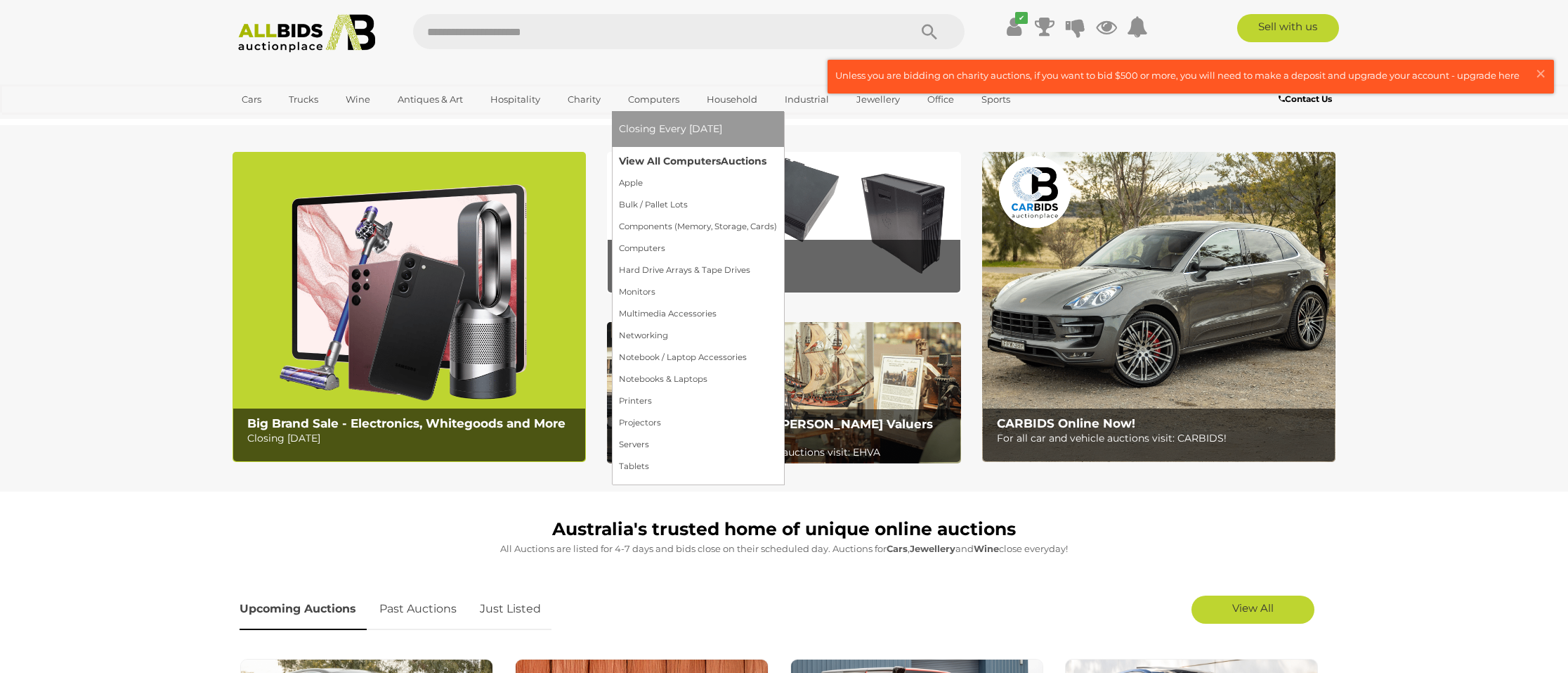
click at [678, 160] on link "View All Computers Auctions" at bounding box center [698, 160] width 158 height 22
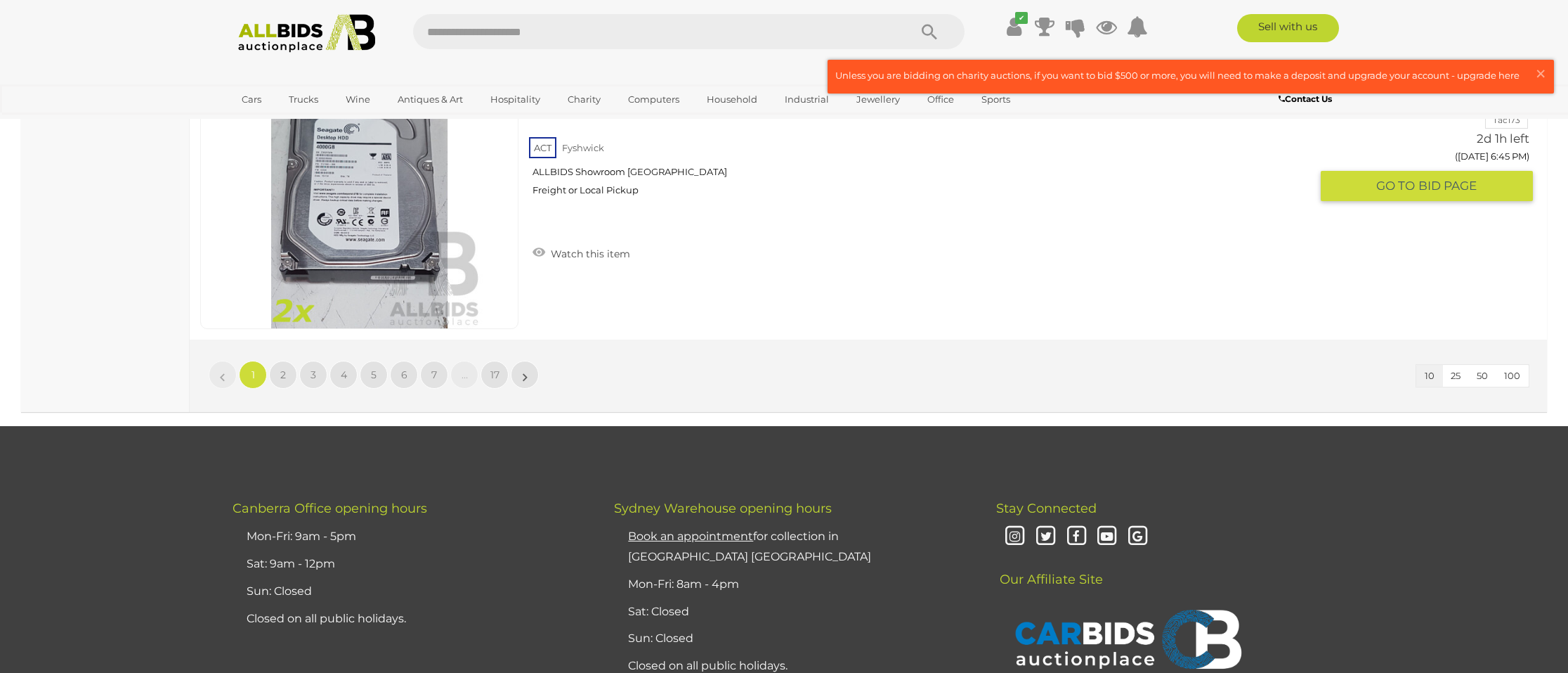
scroll to position [2868, 0]
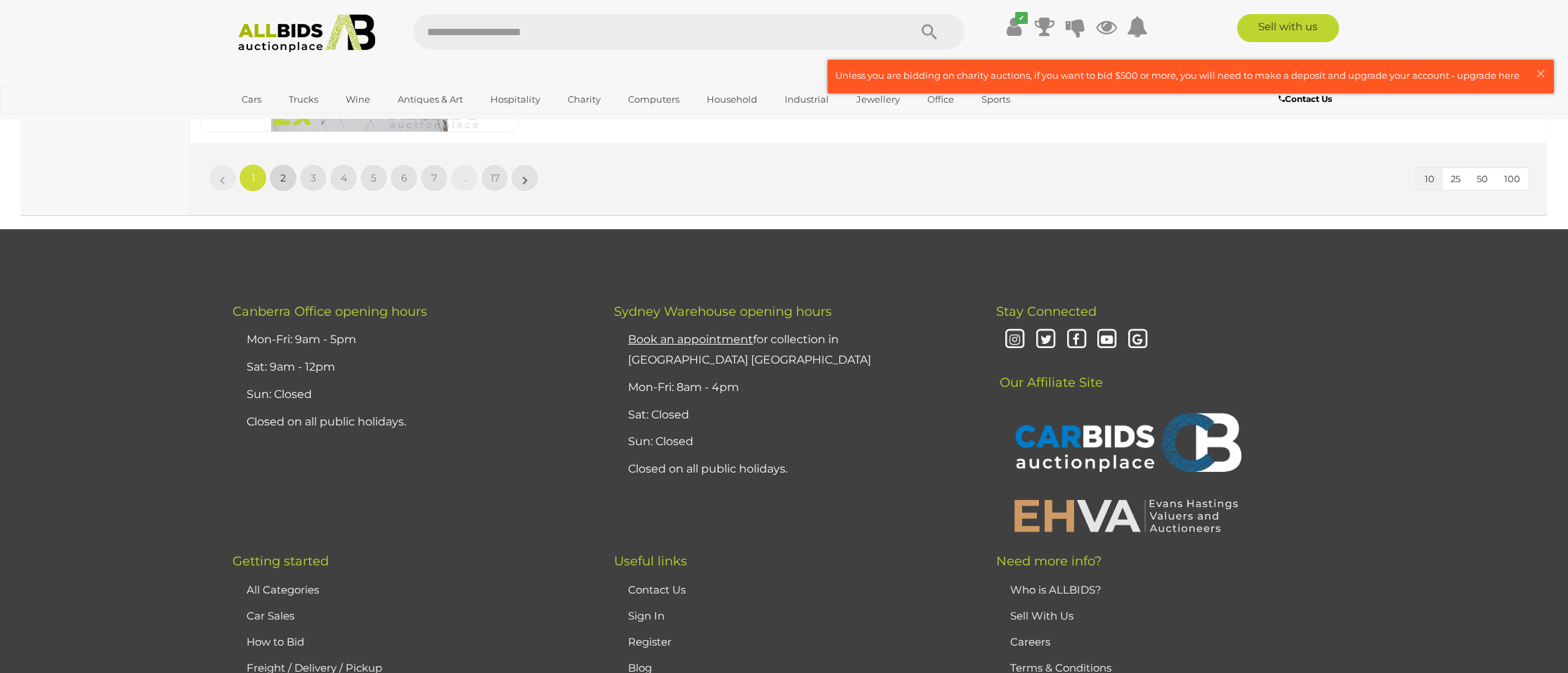
click at [288, 172] on link "2" at bounding box center [283, 177] width 28 height 28
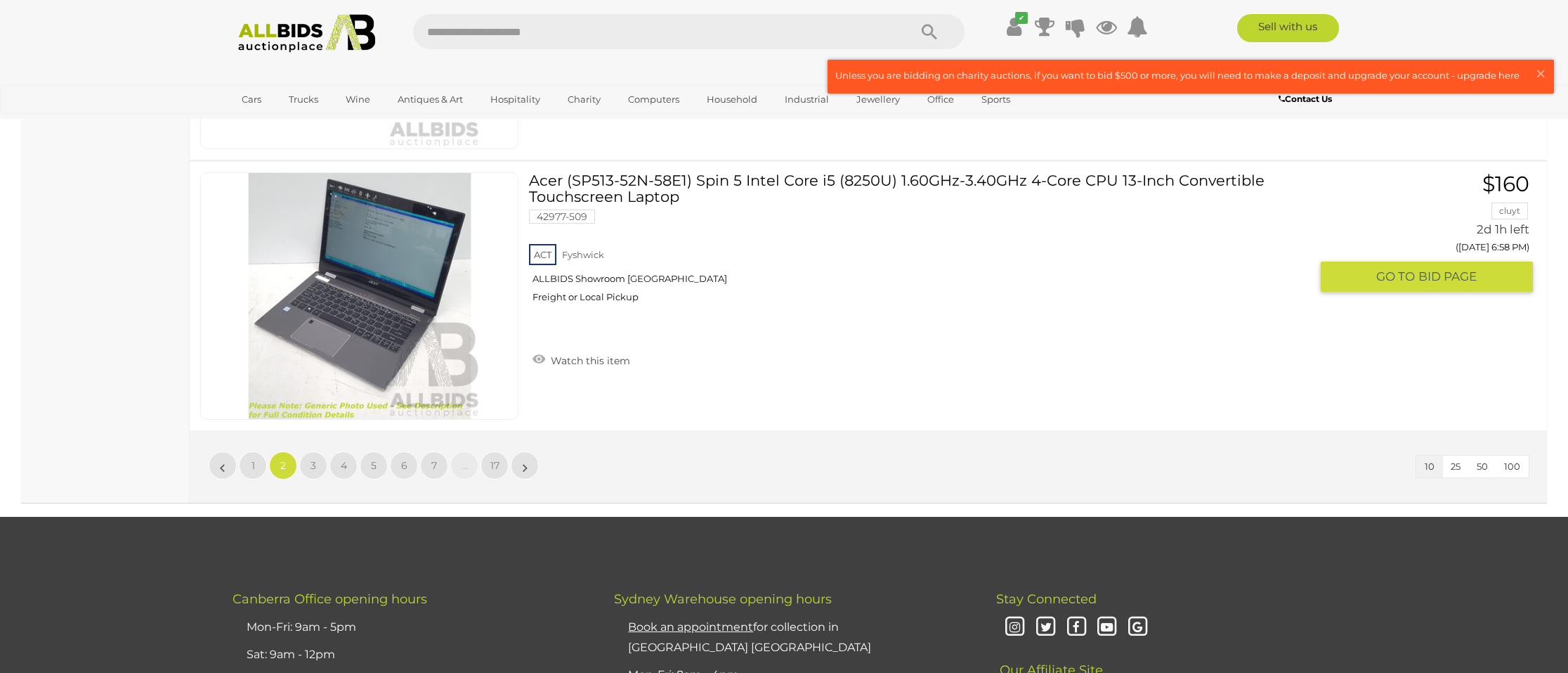
scroll to position [2525, 0]
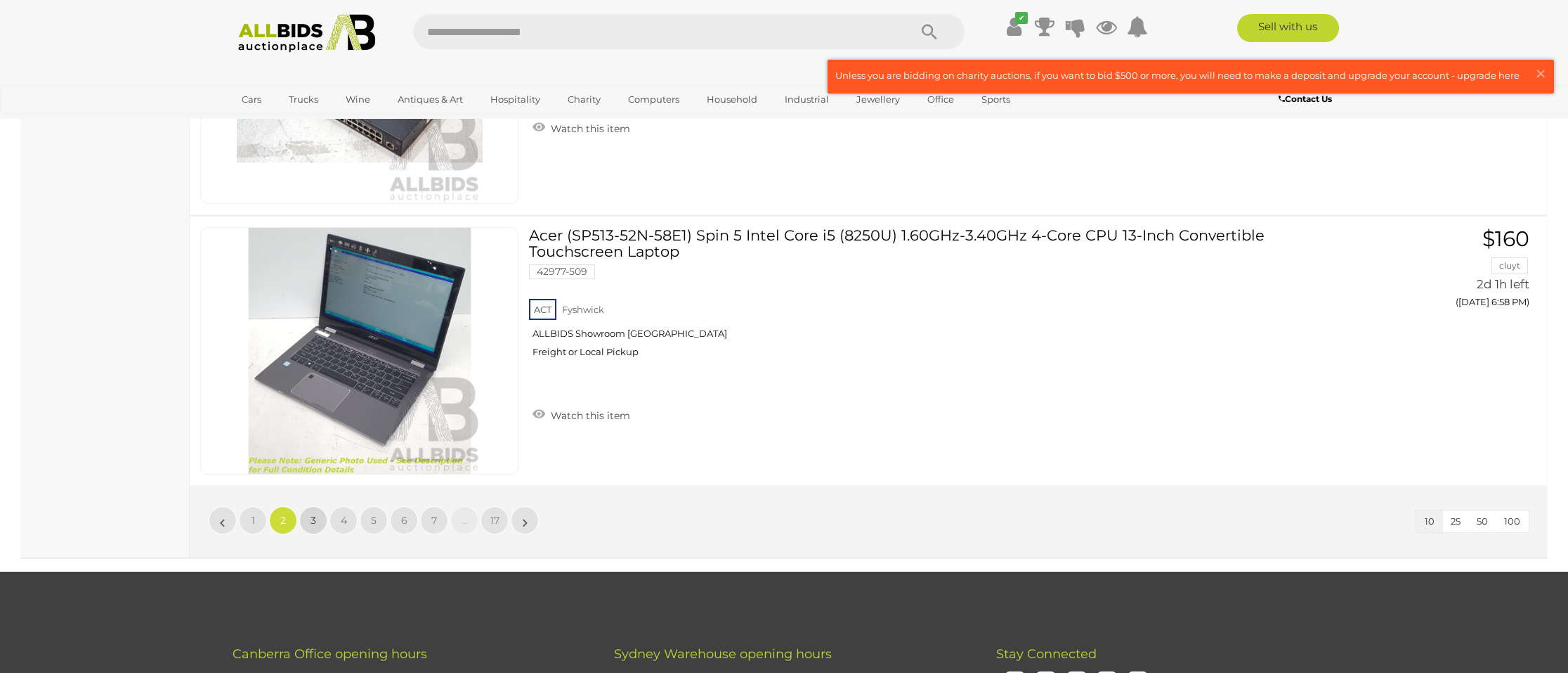
click at [318, 516] on link "3" at bounding box center [313, 520] width 28 height 28
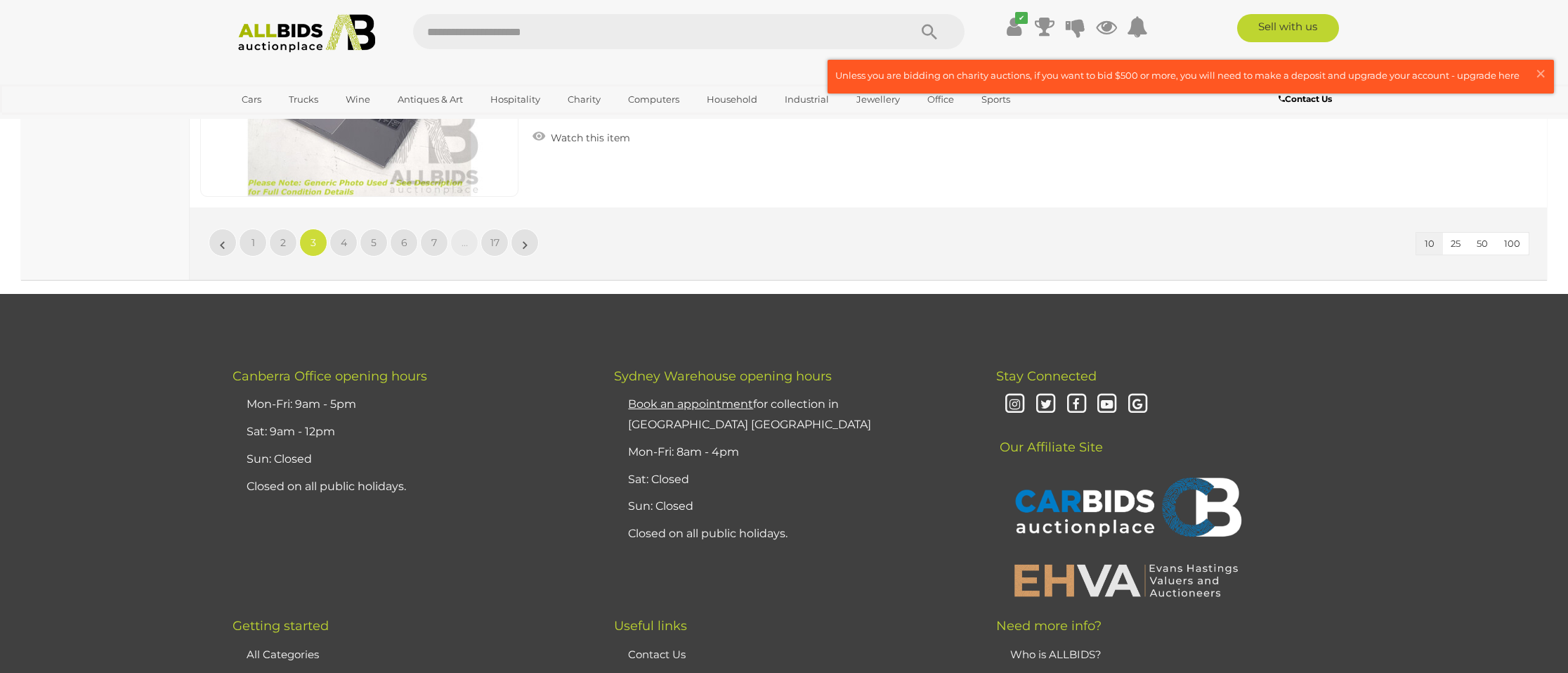
scroll to position [2863, 0]
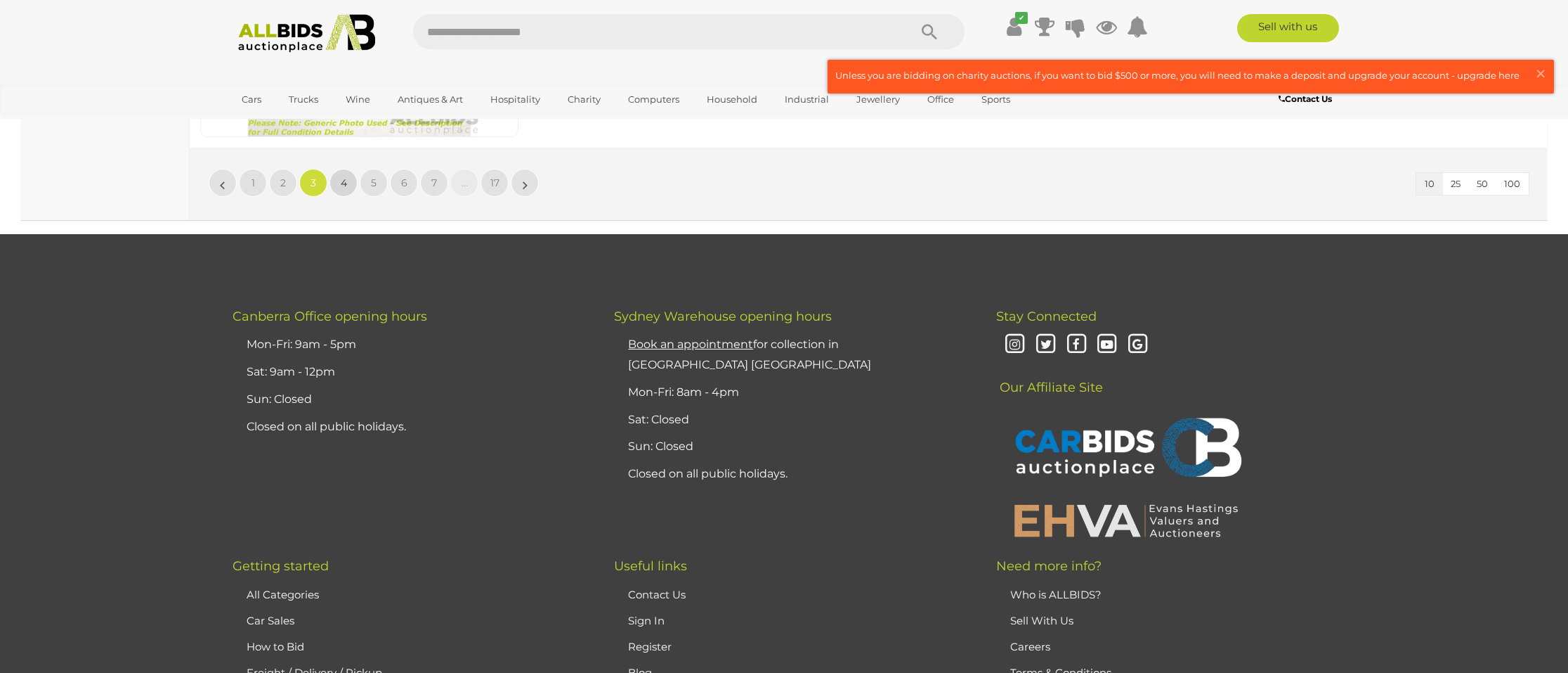
click at [344, 177] on span "4" at bounding box center [343, 182] width 7 height 12
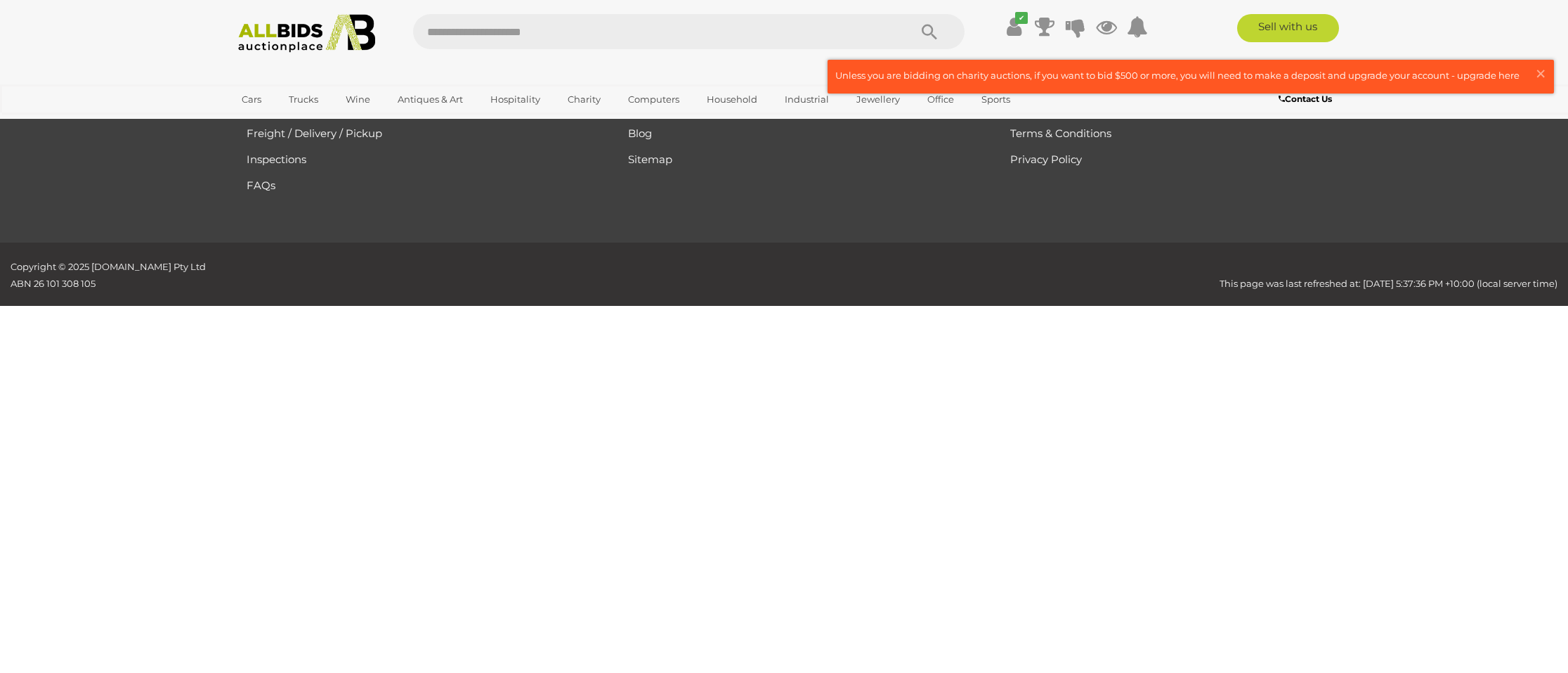
scroll to position [163, 0]
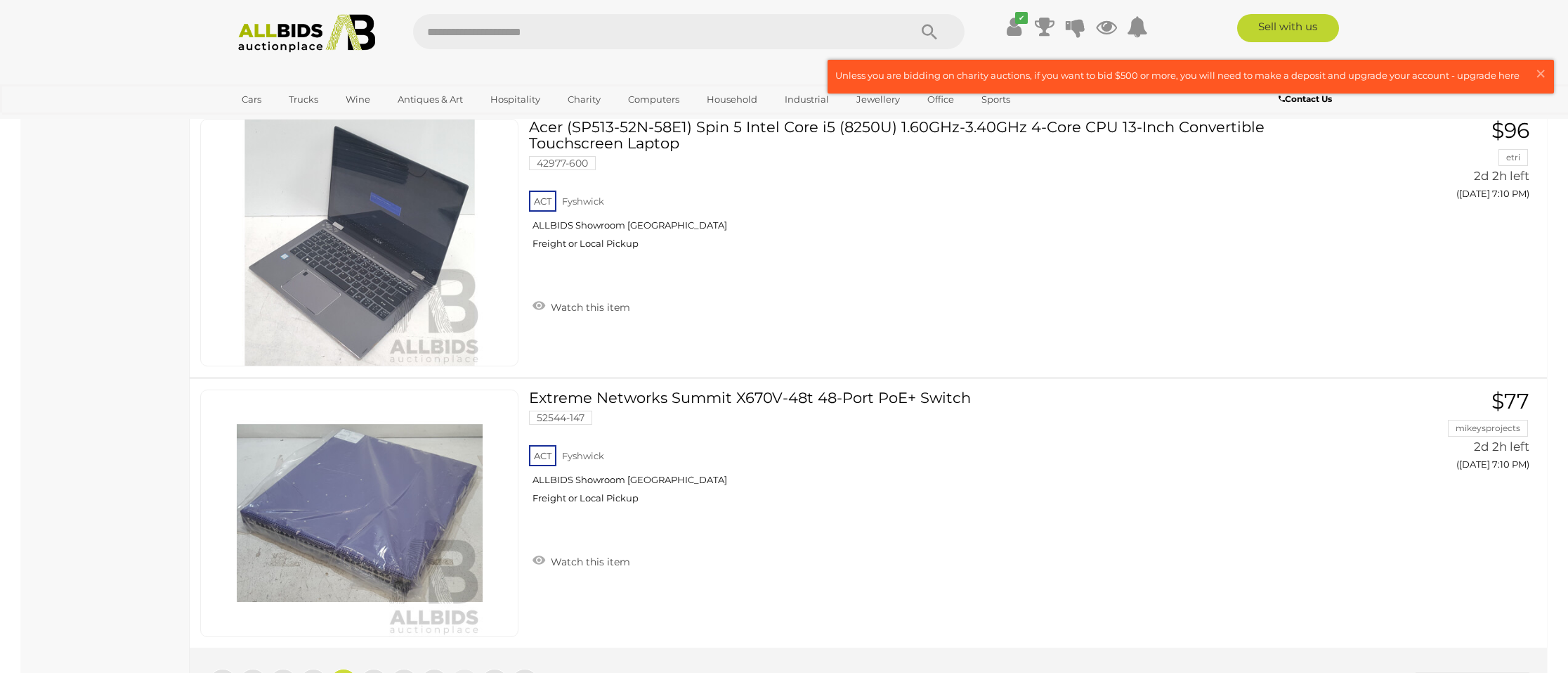
scroll to position [2525, 0]
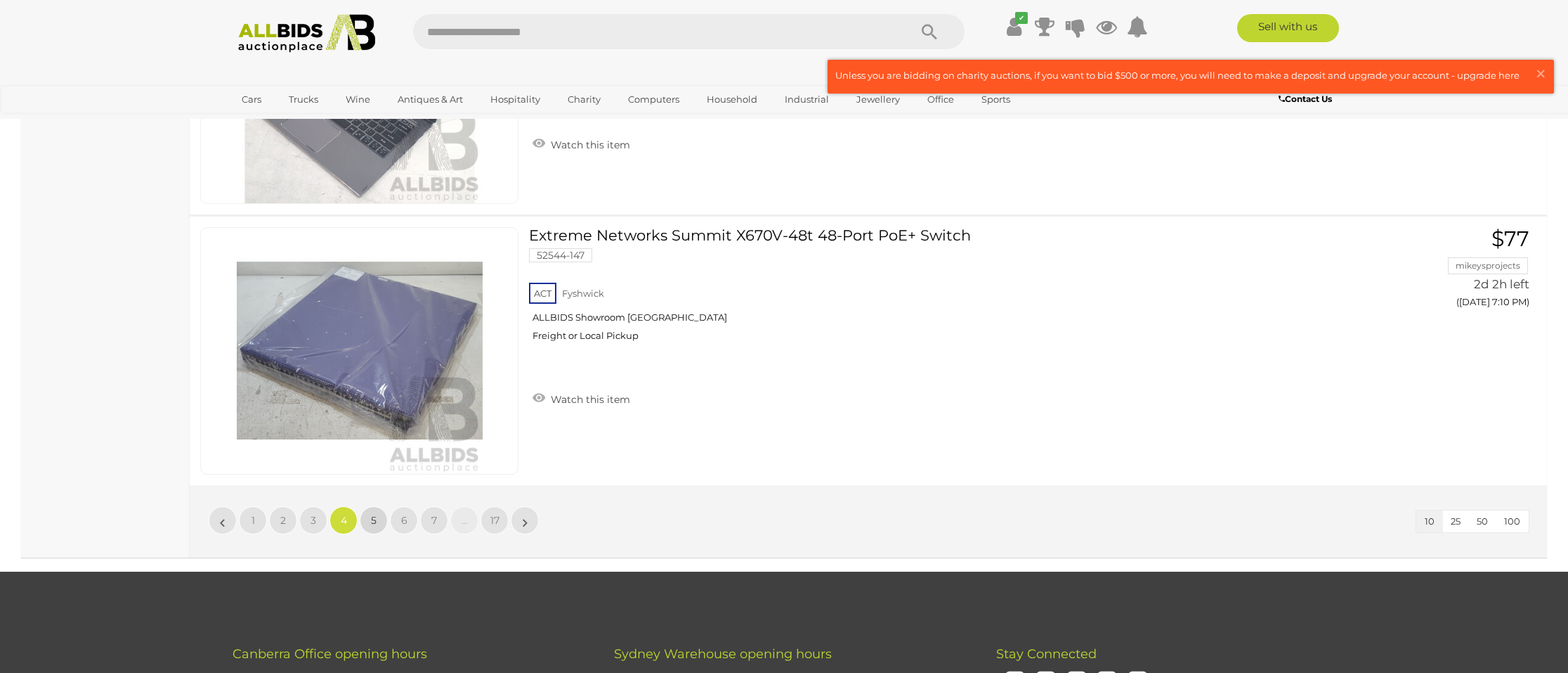
click at [375, 513] on span "5" at bounding box center [374, 519] width 6 height 12
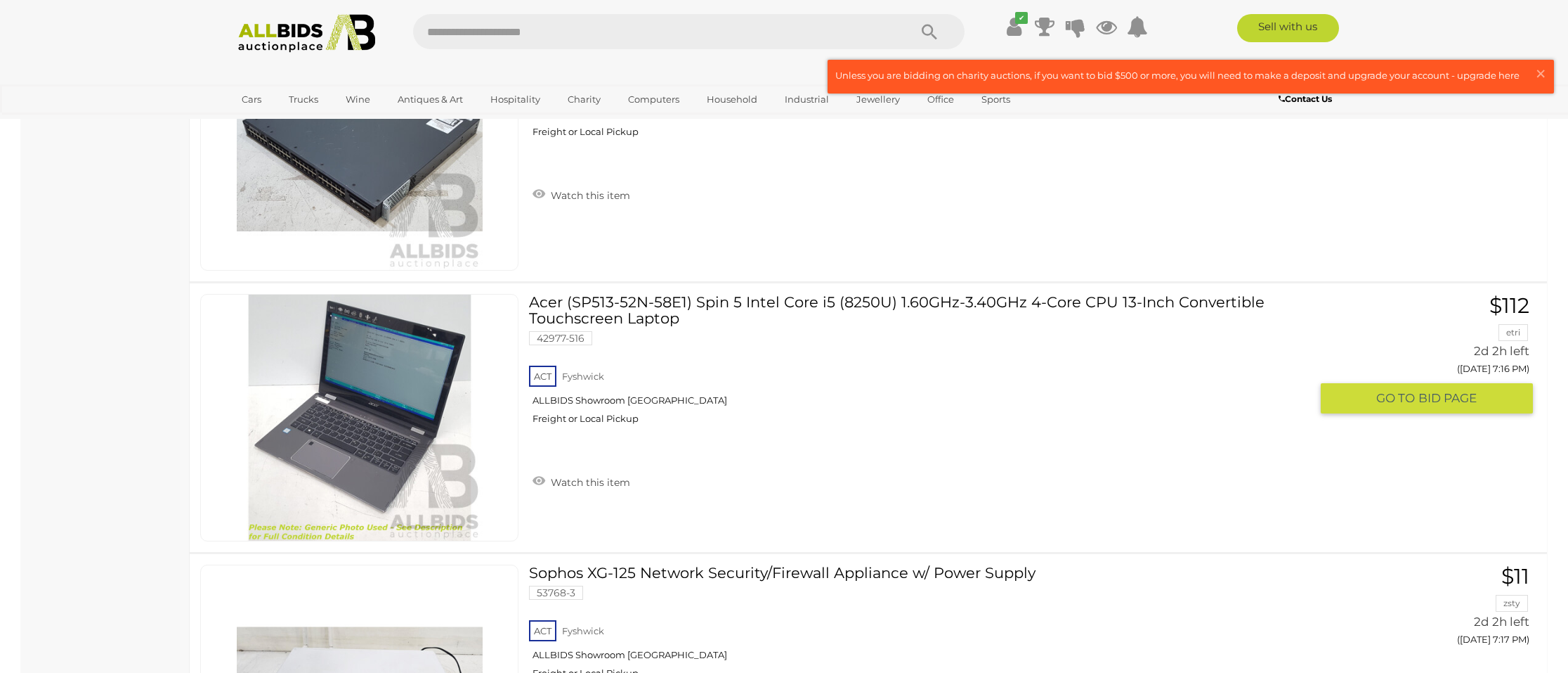
scroll to position [2694, 0]
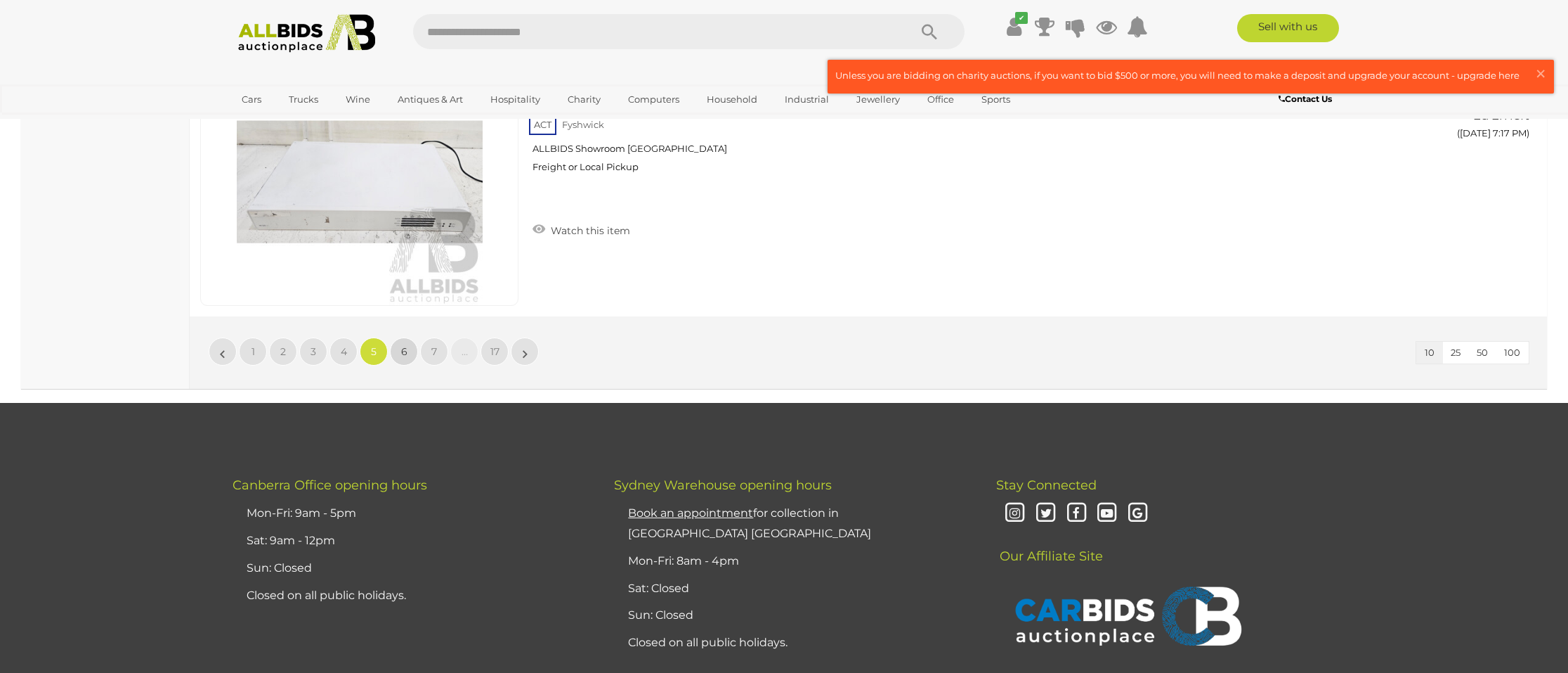
click at [403, 345] on span "6" at bounding box center [404, 351] width 7 height 12
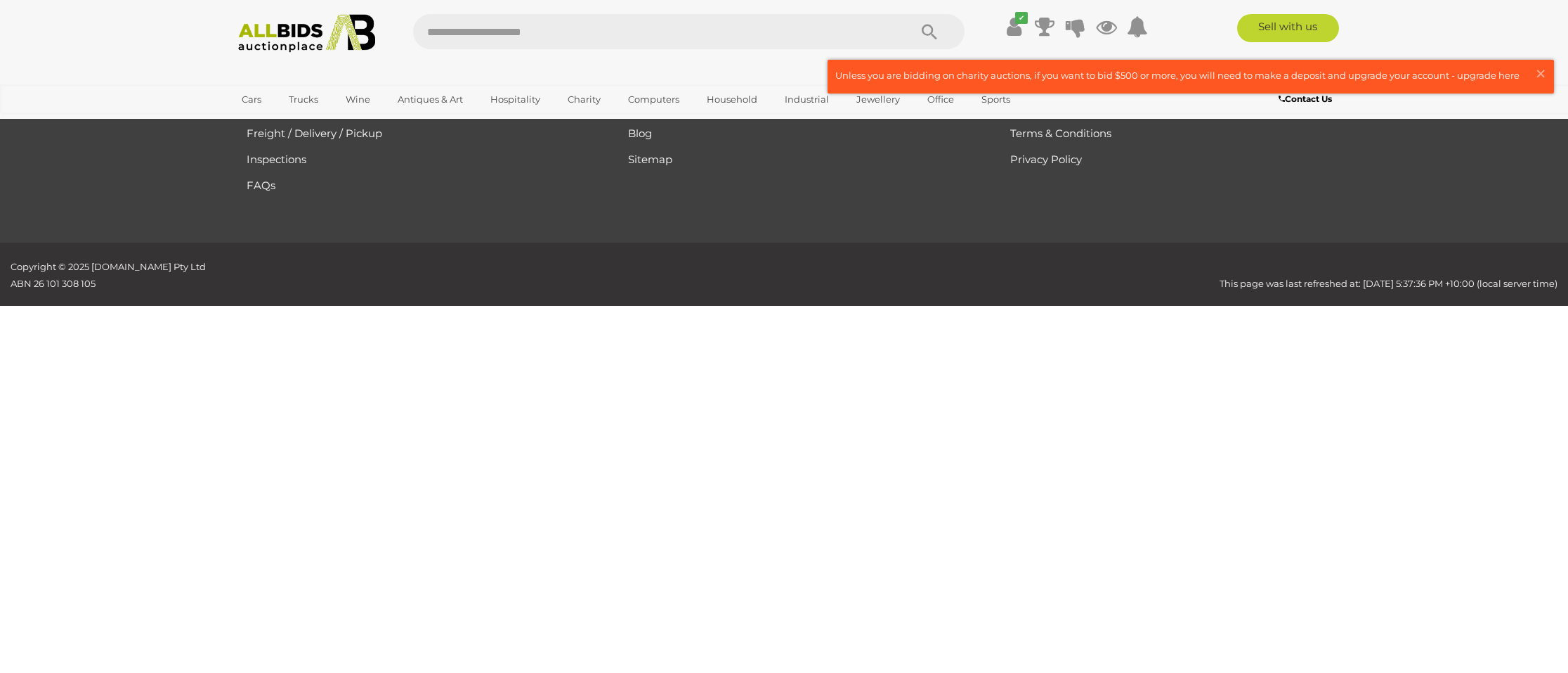
scroll to position [163, 0]
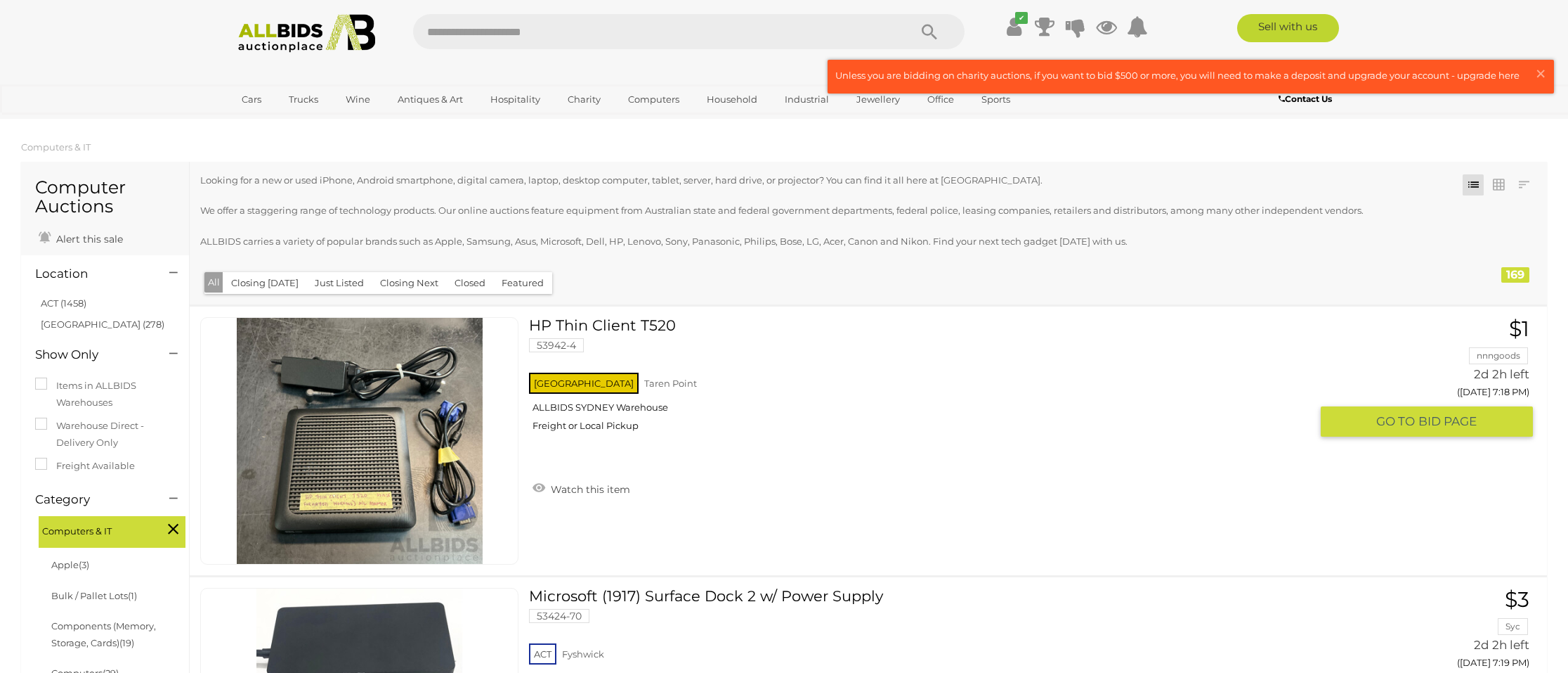
scroll to position [169, 0]
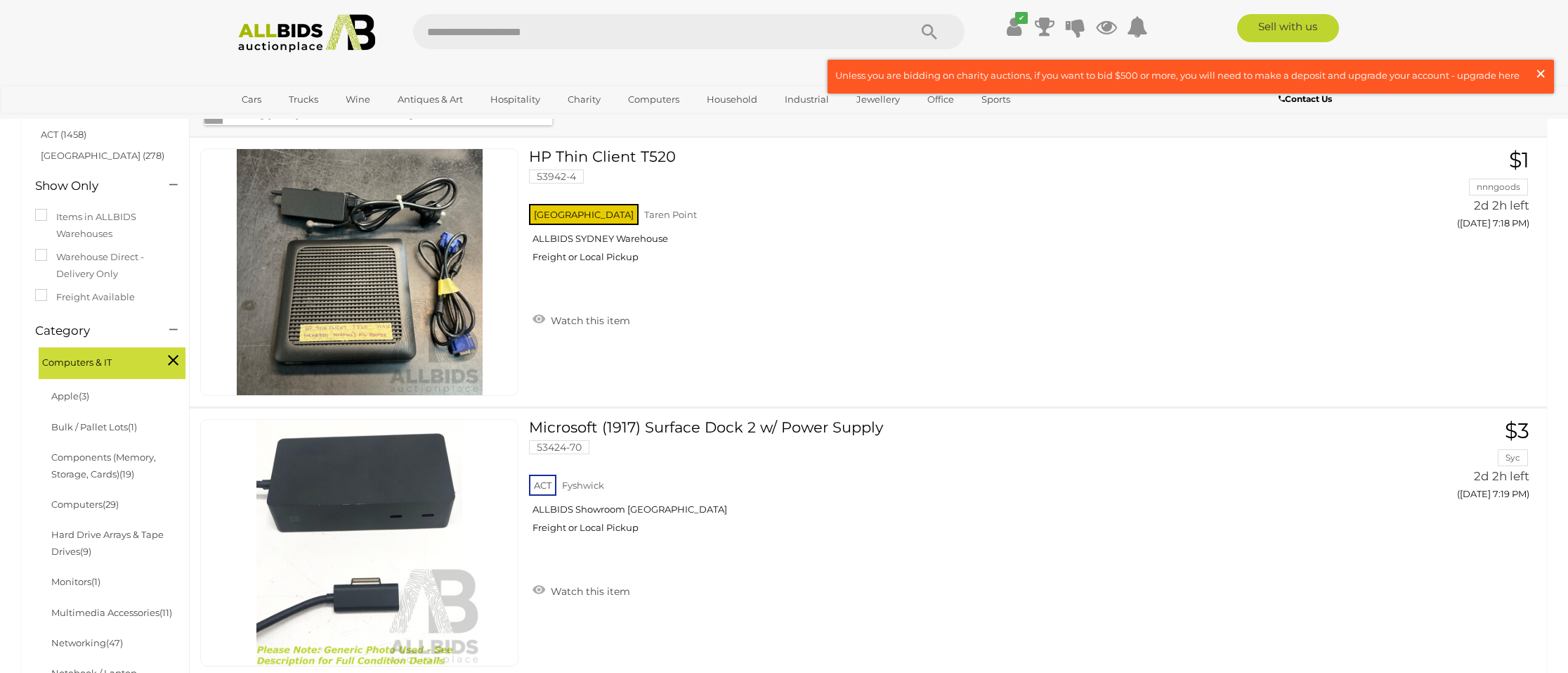
click at [1543, 75] on span "×" at bounding box center [1540, 73] width 12 height 27
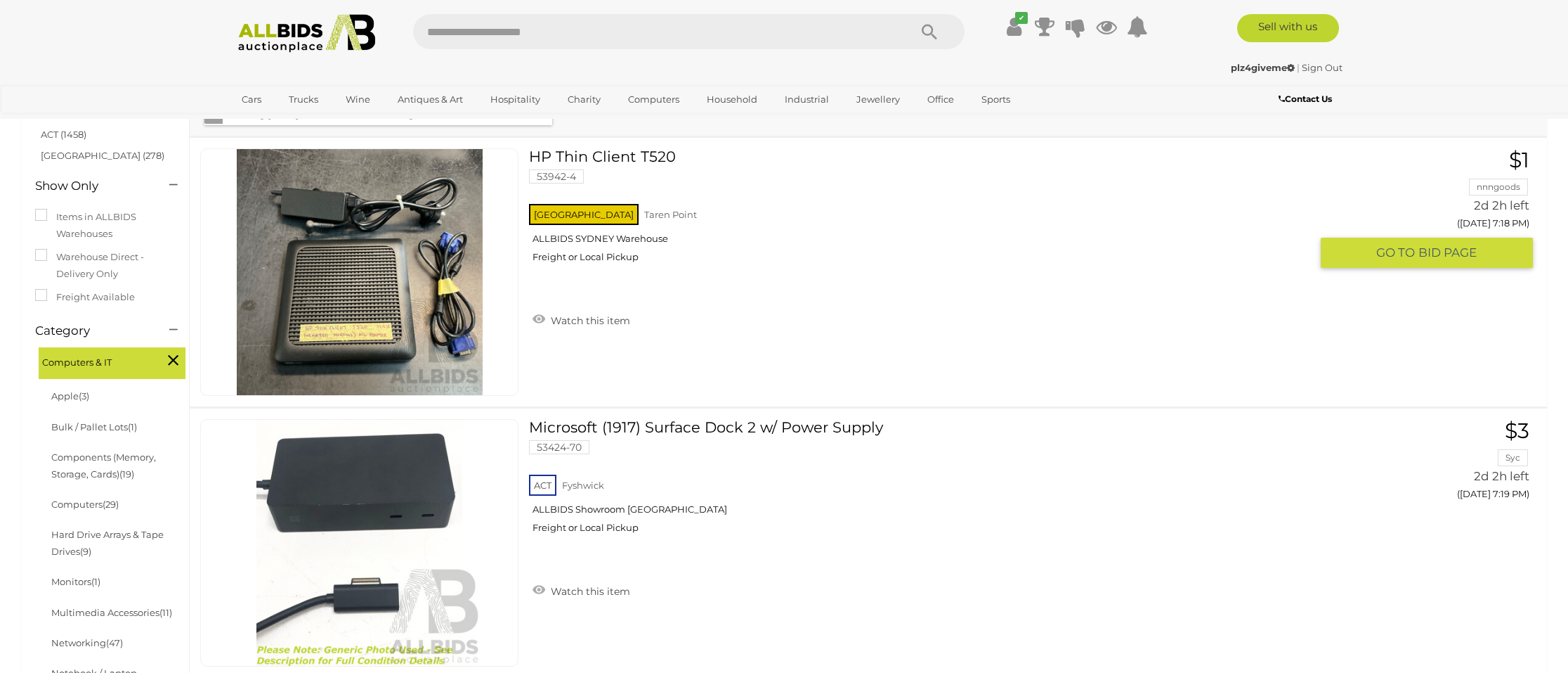
scroll to position [506, 0]
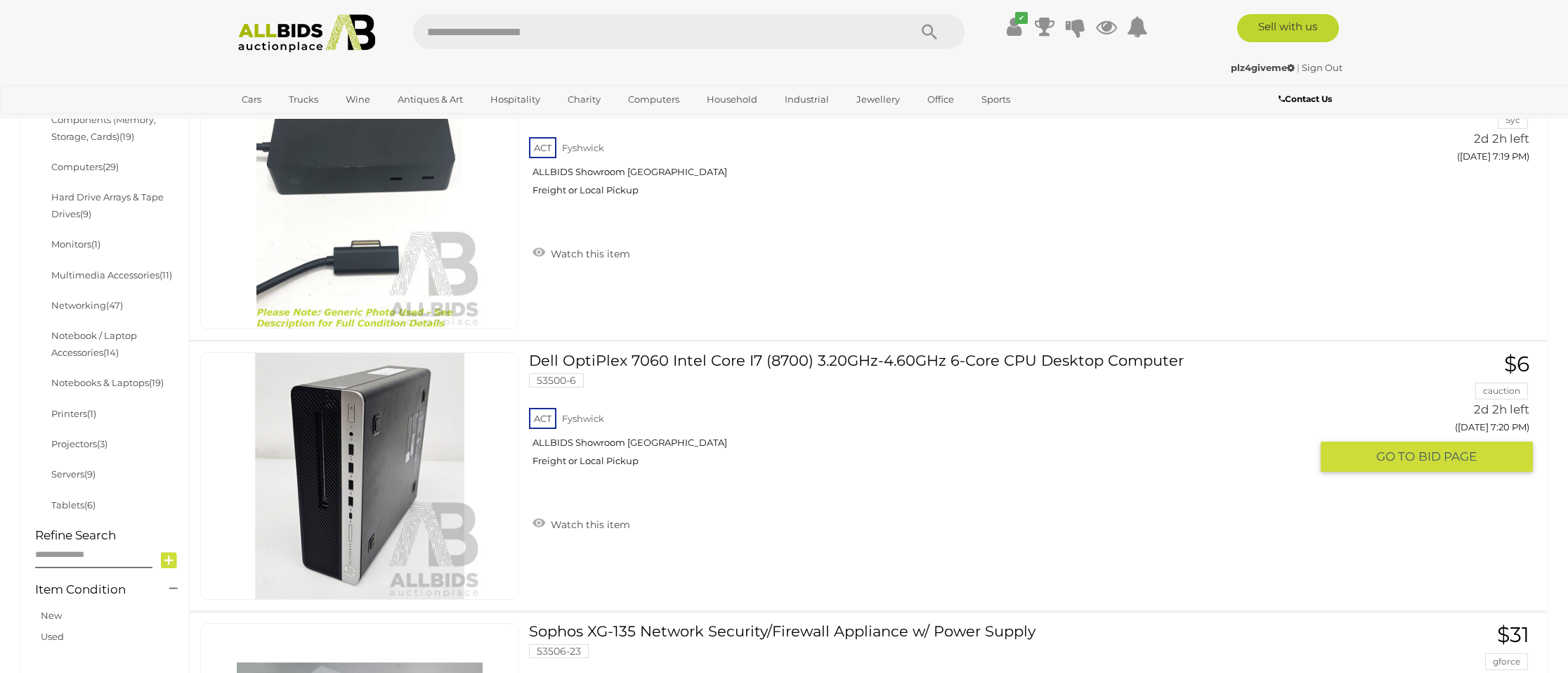
click at [396, 406] on link at bounding box center [359, 476] width 318 height 247
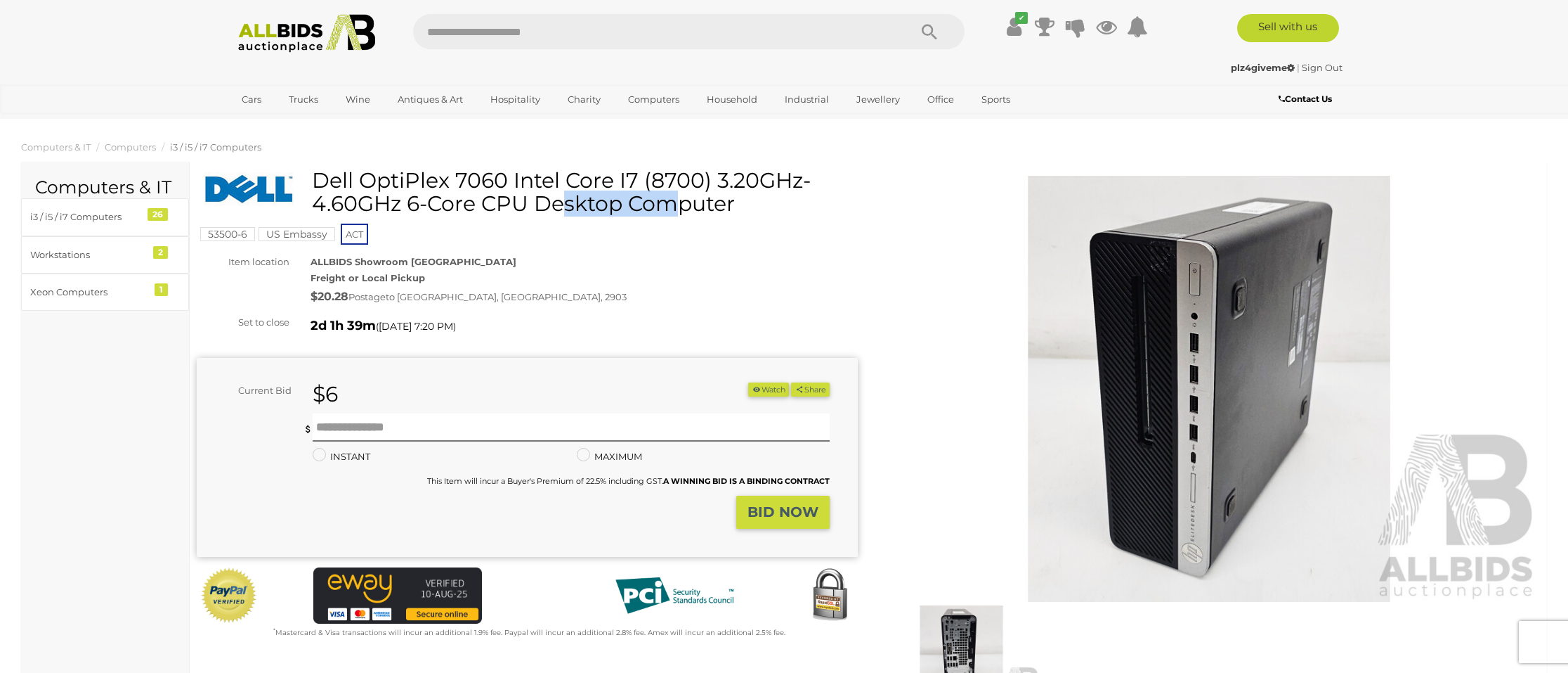
drag, startPoint x: 518, startPoint y: 180, endPoint x: 609, endPoint y: 183, distance: 91.0
click at [609, 183] on h1 "Dell OptiPlex 7060 Intel Core I7 (8700) 3.20GHz-4.60GHz 6-Core CPU Desktop Comp…" at bounding box center [528, 192] width 650 height 46
click at [637, 183] on h1 "Dell OptiPlex 7060 Intel Core I7 (8700) 3.20GHz-4.60GHz 6-Core CPU Desktop Comp…" at bounding box center [528, 192] width 650 height 46
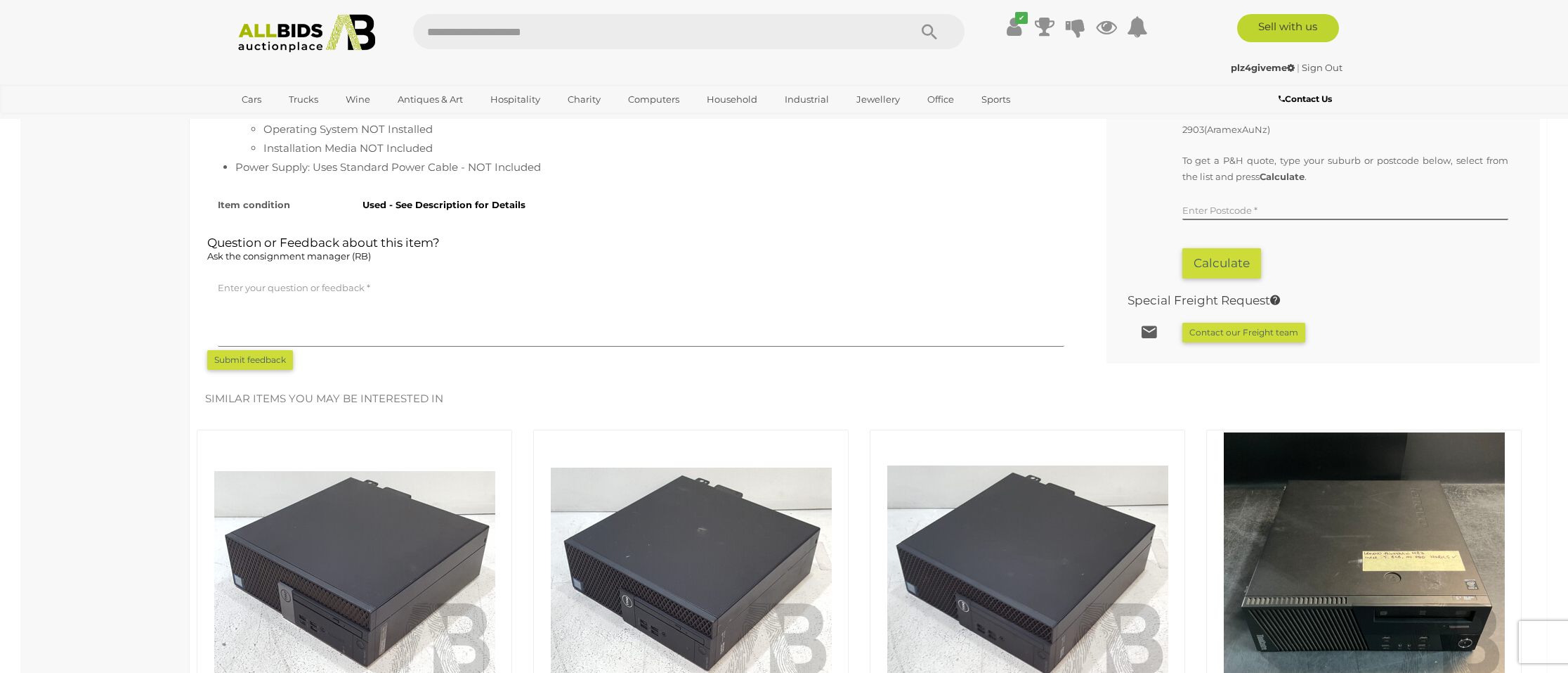
scroll to position [1181, 0]
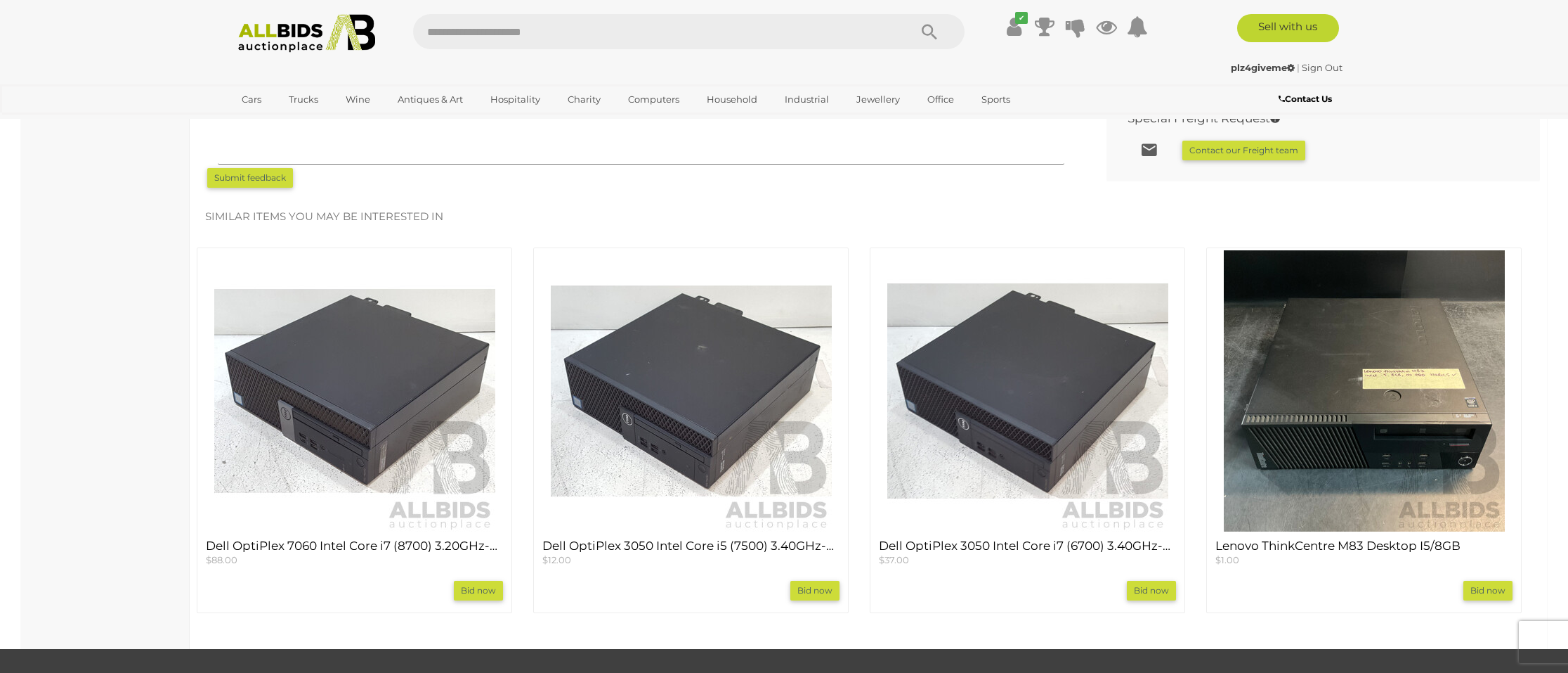
click at [405, 365] on img at bounding box center [355, 391] width 281 height 281
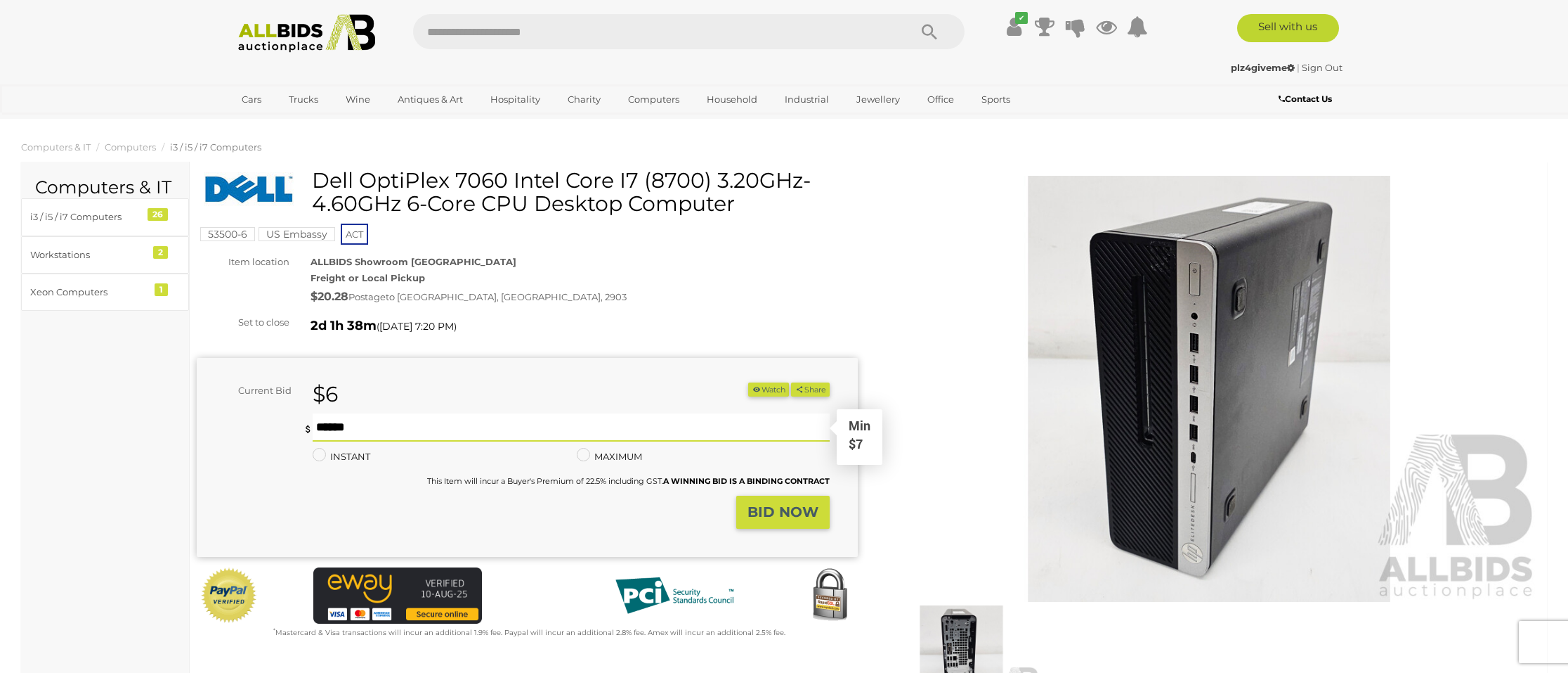
click at [488, 425] on input "text" at bounding box center [571, 428] width 517 height 28
type input "**"
click at [793, 514] on strong "BID NOW" at bounding box center [782, 512] width 71 height 17
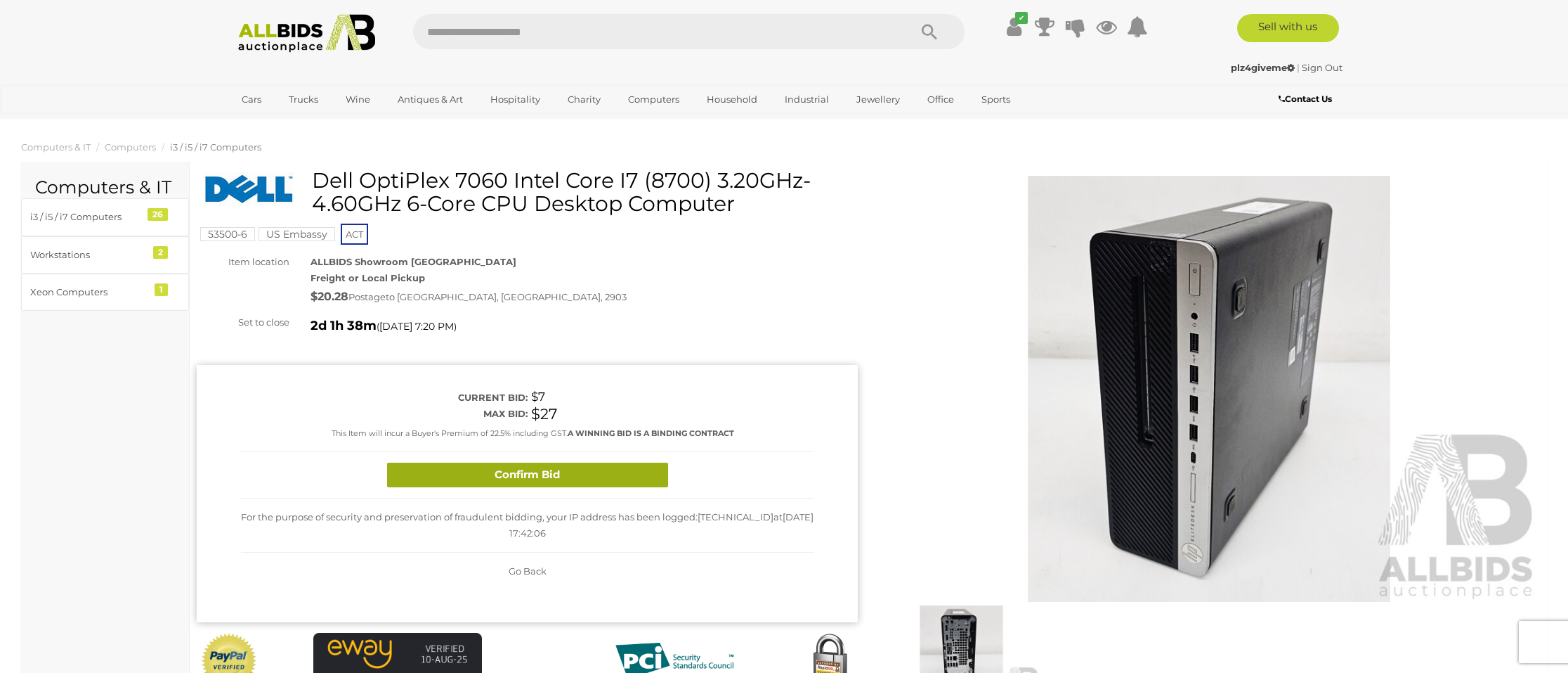
click at [568, 472] on button "Confirm Bid" at bounding box center [527, 475] width 281 height 25
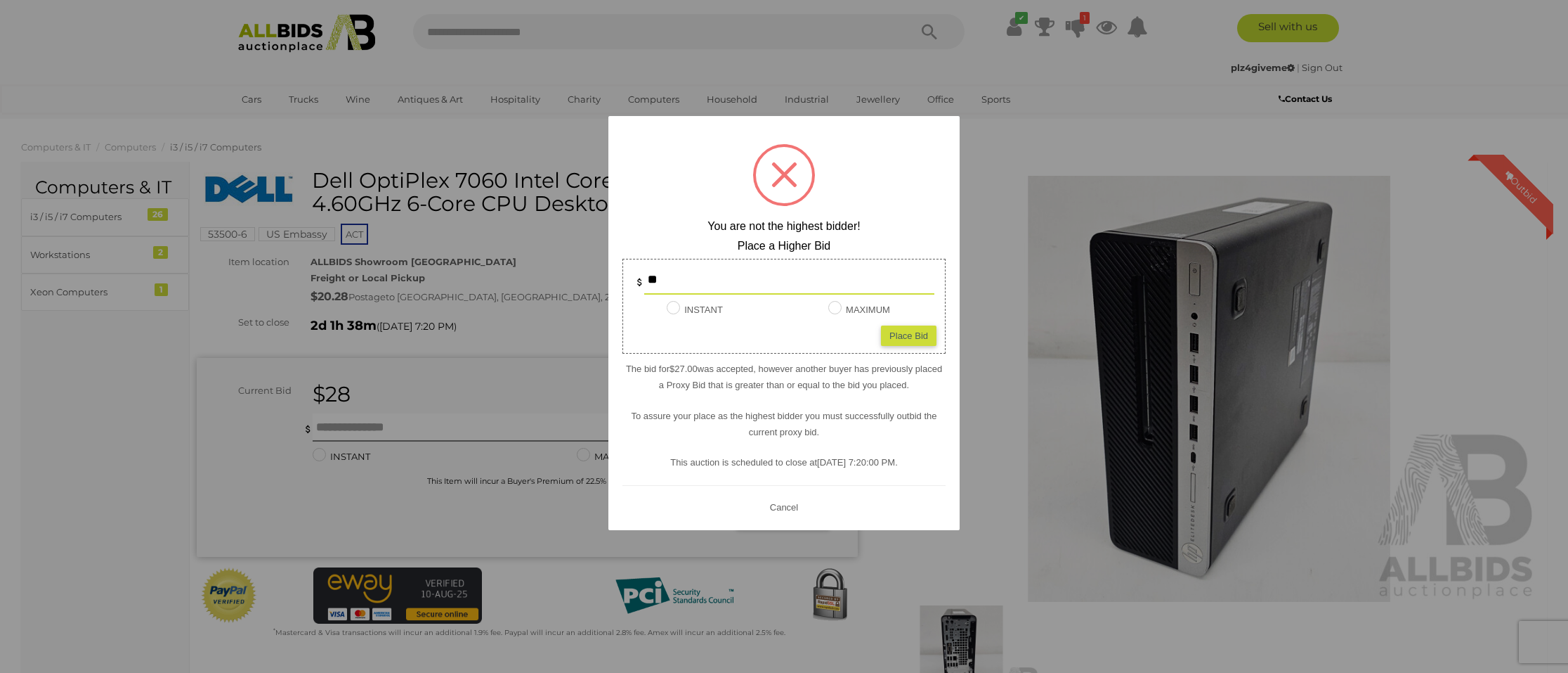
drag, startPoint x: 730, startPoint y: 277, endPoint x: 636, endPoint y: 281, distance: 94.1
click at [636, 281] on div "**" at bounding box center [784, 280] width 301 height 28
type input "**"
click at [898, 337] on div "Place Bid" at bounding box center [909, 335] width 56 height 21
type input "**"
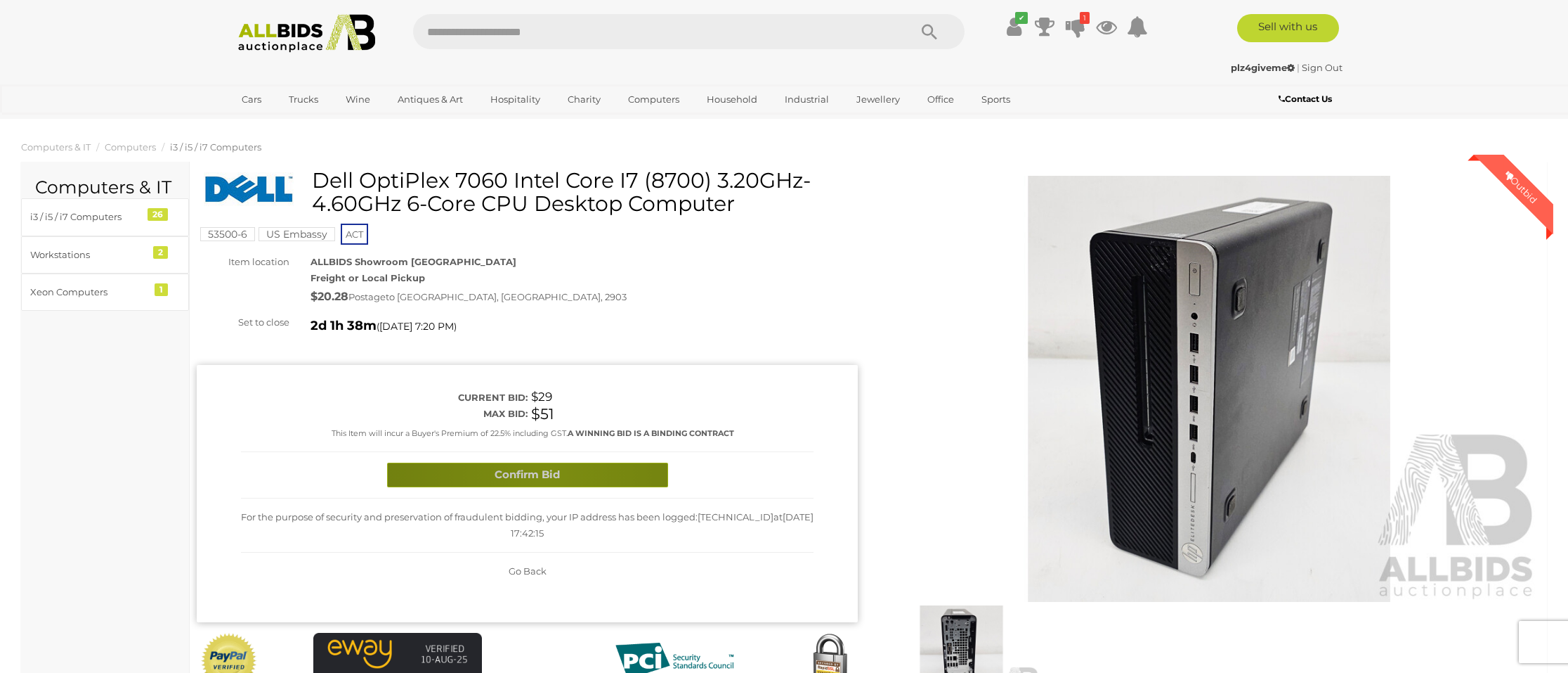
click at [549, 472] on button "Confirm Bid" at bounding box center [527, 475] width 281 height 25
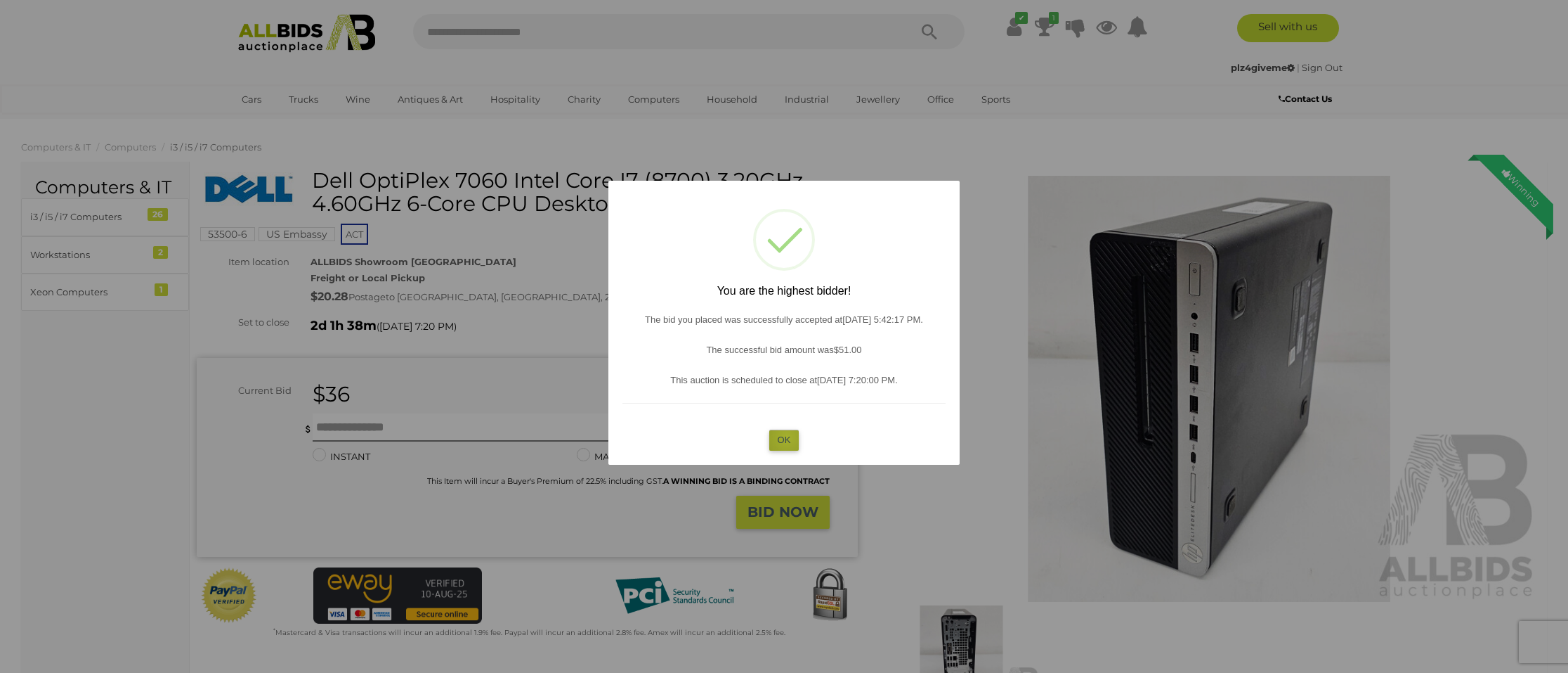
click at [787, 437] on button "OK" at bounding box center [784, 440] width 30 height 21
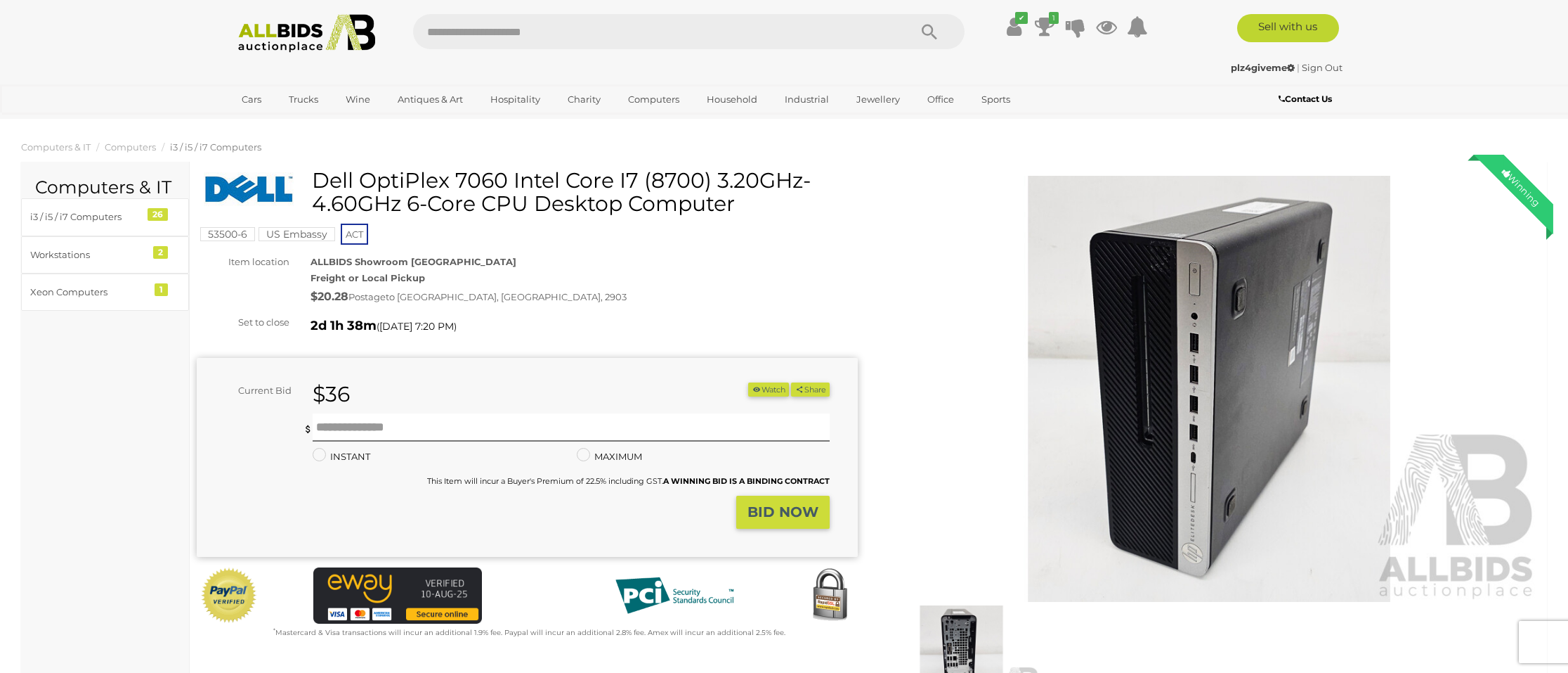
click at [1209, 290] on img at bounding box center [1209, 389] width 661 height 427
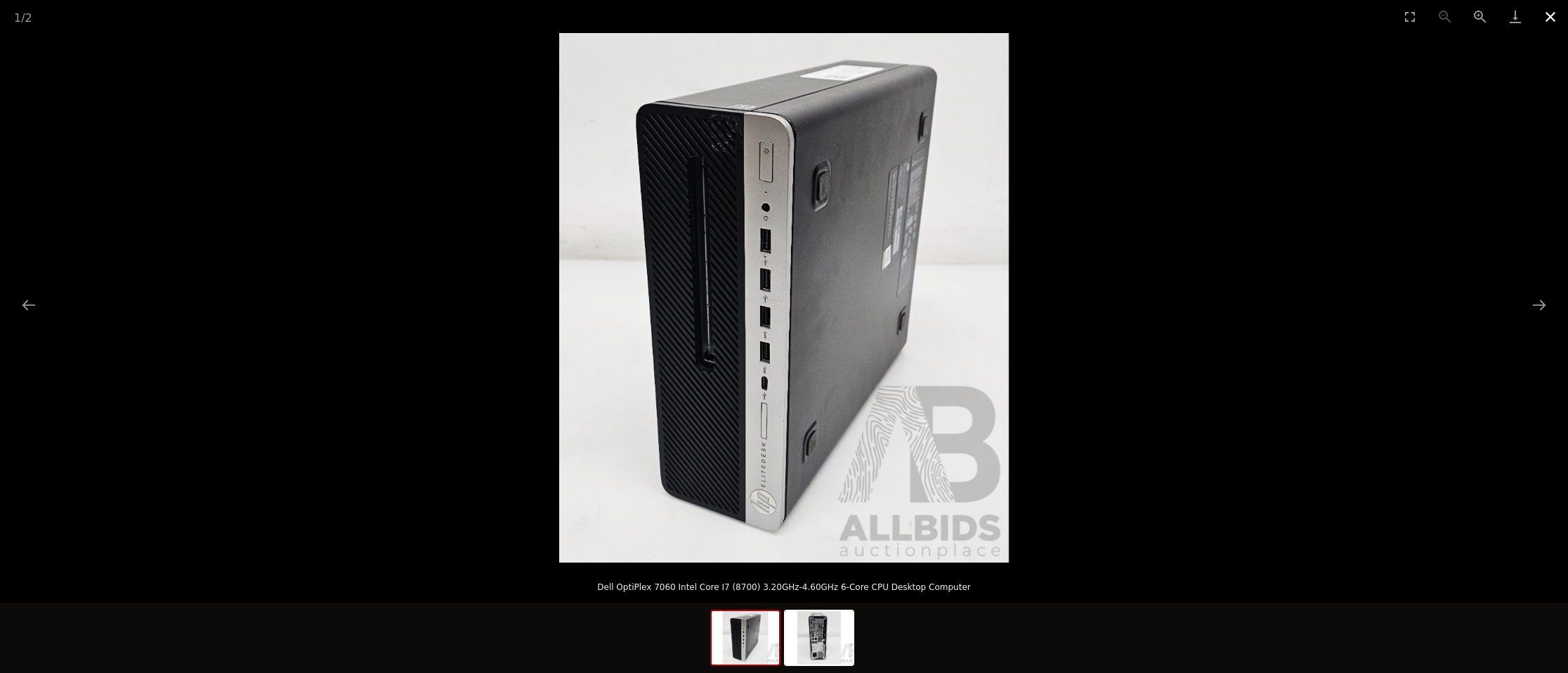
click at [1550, 16] on button "Close gallery" at bounding box center [1550, 16] width 35 height 33
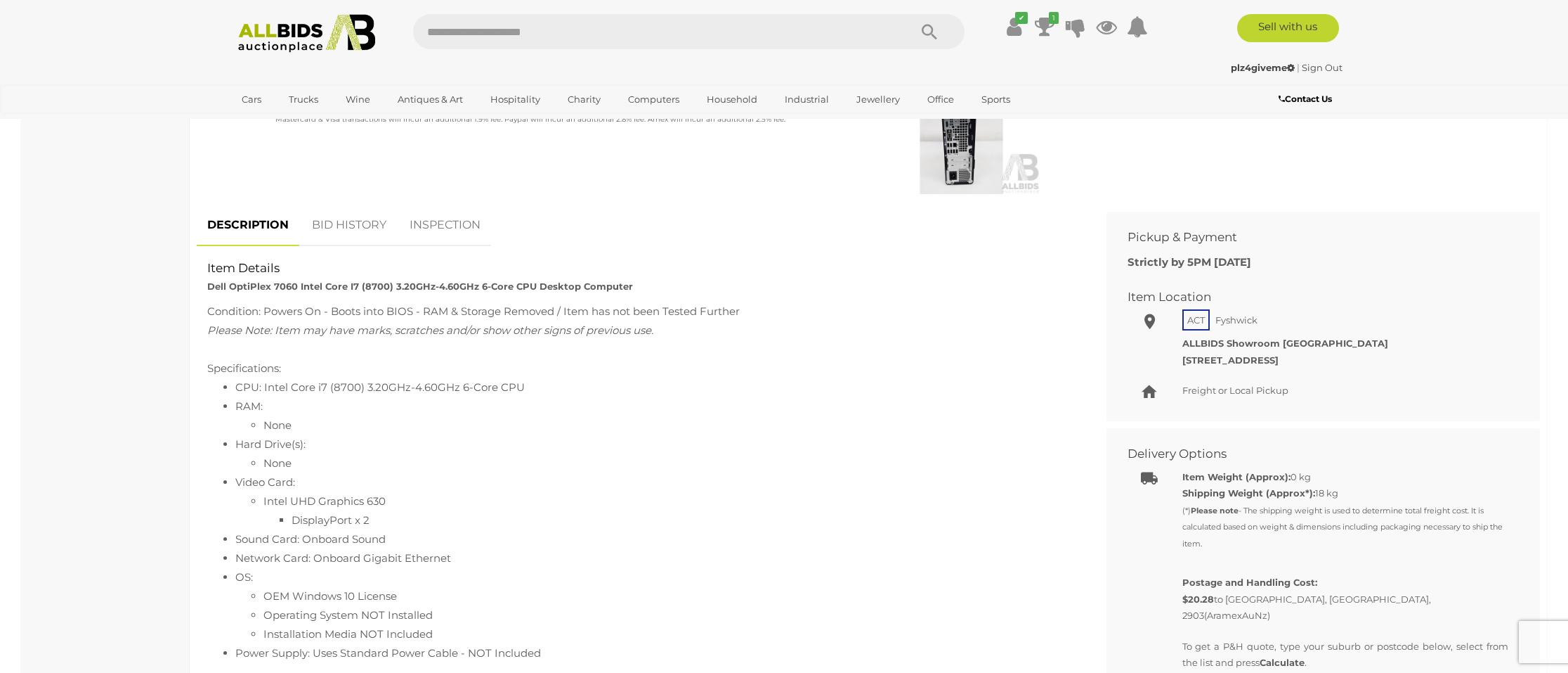
scroll to position [506, 0]
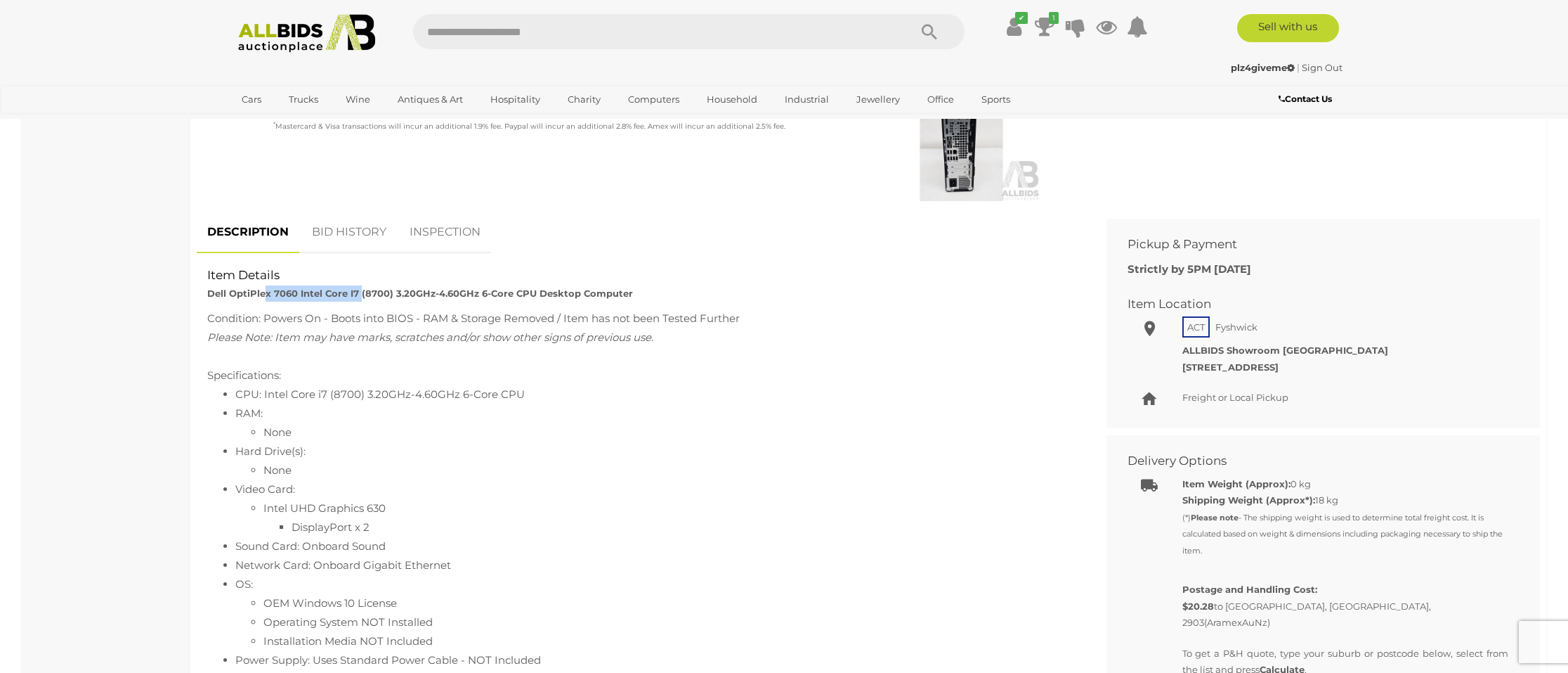
drag, startPoint x: 261, startPoint y: 290, endPoint x: 359, endPoint y: 292, distance: 98.0
click at [359, 292] on strong "Dell OptiPlex 7060 Intel Core I7 (8700) 3.20GHz-4.60GHz 6-Core CPU Desktop Comp…" at bounding box center [420, 294] width 425 height 11
click at [381, 292] on strong "Dell OptiPlex 7060 Intel Core I7 (8700) 3.20GHz-4.60GHz 6-Core CPU Desktop Comp…" at bounding box center [420, 294] width 425 height 11
drag, startPoint x: 338, startPoint y: 293, endPoint x: 385, endPoint y: 293, distance: 47.0
click at [385, 293] on strong "Dell OptiPlex 7060 Intel Core I7 (8700) 3.20GHz-4.60GHz 6-Core CPU Desktop Comp…" at bounding box center [420, 294] width 425 height 11
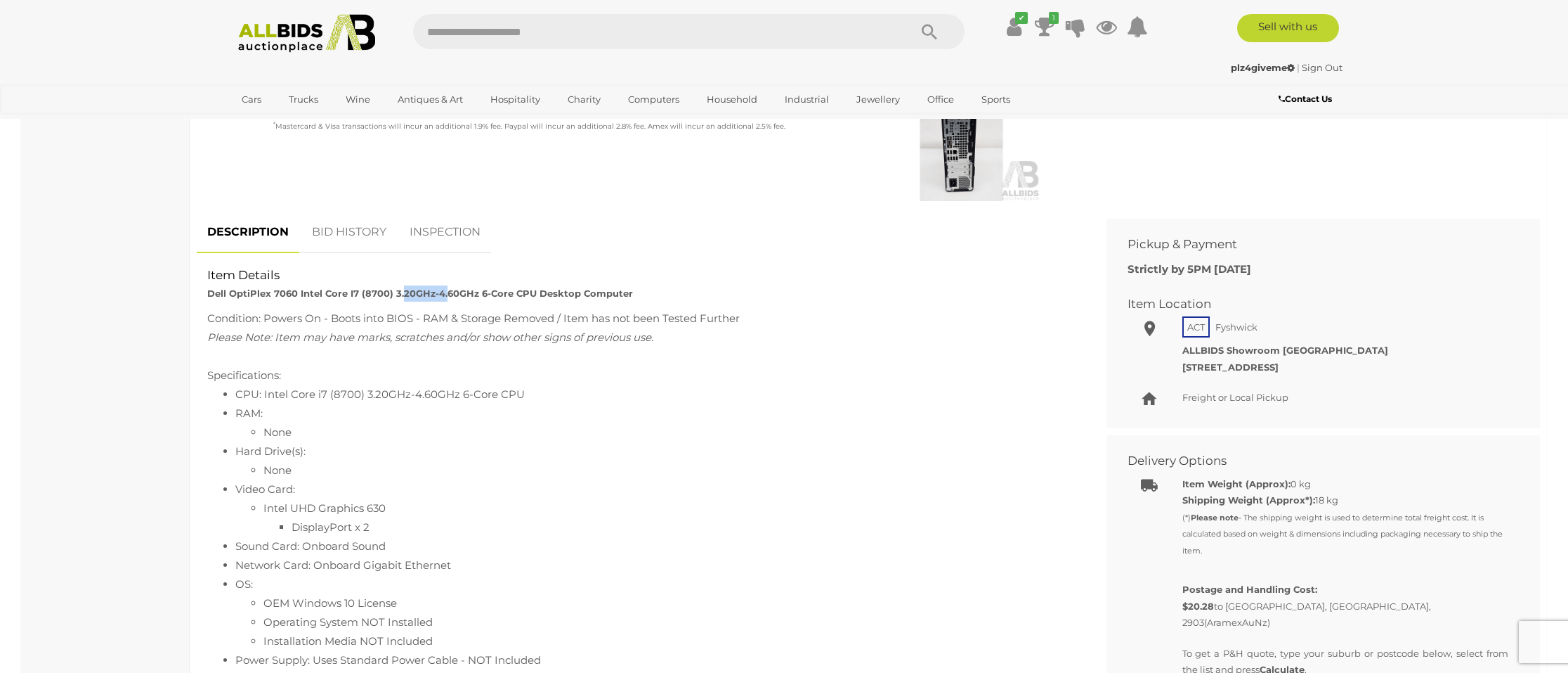
drag, startPoint x: 399, startPoint y: 293, endPoint x: 443, endPoint y: 296, distance: 44.1
click at [443, 296] on strong "Dell OptiPlex 7060 Intel Core I7 (8700) 3.20GHz-4.60GHz 6-Core CPU Desktop Comp…" at bounding box center [420, 294] width 425 height 11
click at [455, 321] on div "Condition: Powers On - Boots into BIOS - RAM & Storage Removed / Item has not b…" at bounding box center [642, 318] width 868 height 19
drag, startPoint x: 313, startPoint y: 395, endPoint x: 466, endPoint y: 395, distance: 153.0
click at [466, 395] on li "CPU: Intel Core i7 (8700) 3.20GHz-4.60GHz 6-Core CPU" at bounding box center [655, 394] width 840 height 19
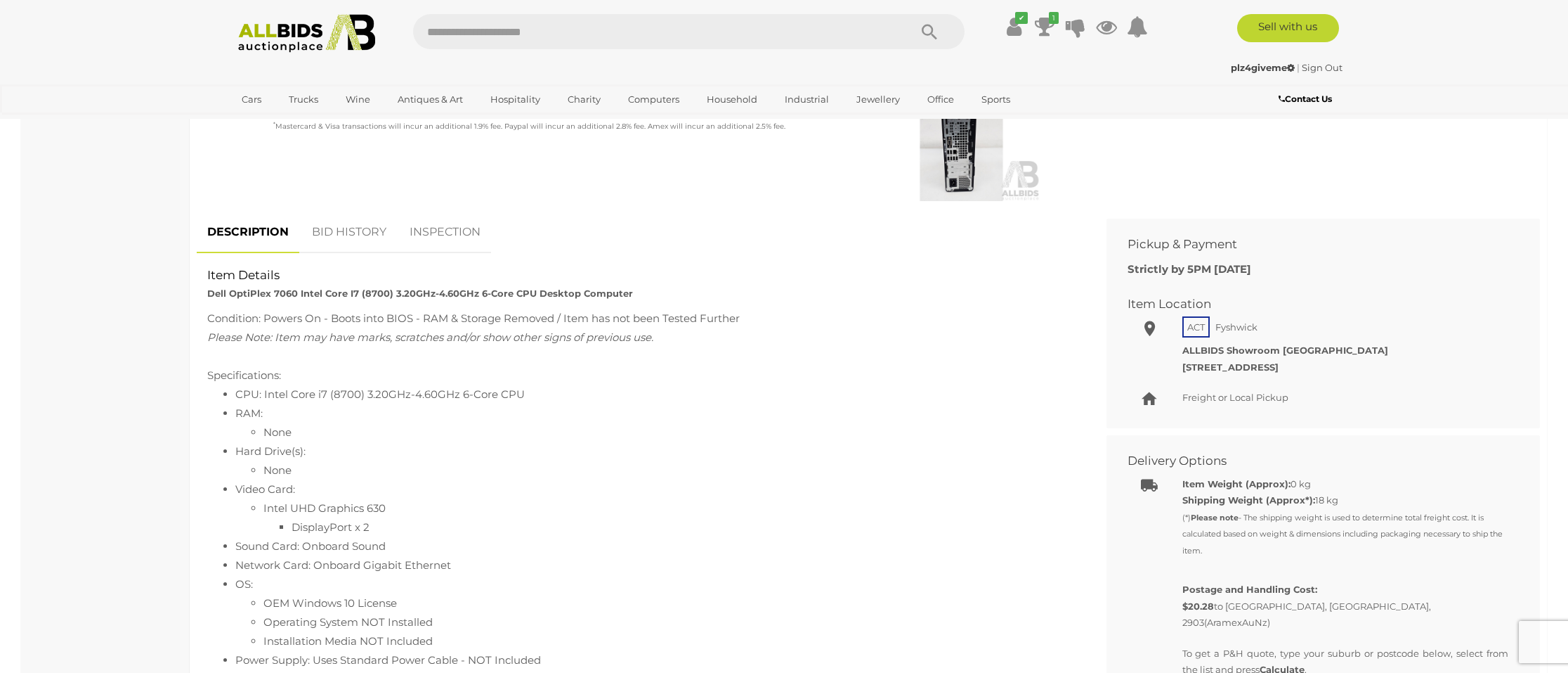
click at [531, 395] on li "CPU: Intel Core i7 (8700) 3.20GHz-4.60GHz 6-Core CPU" at bounding box center [655, 394] width 840 height 19
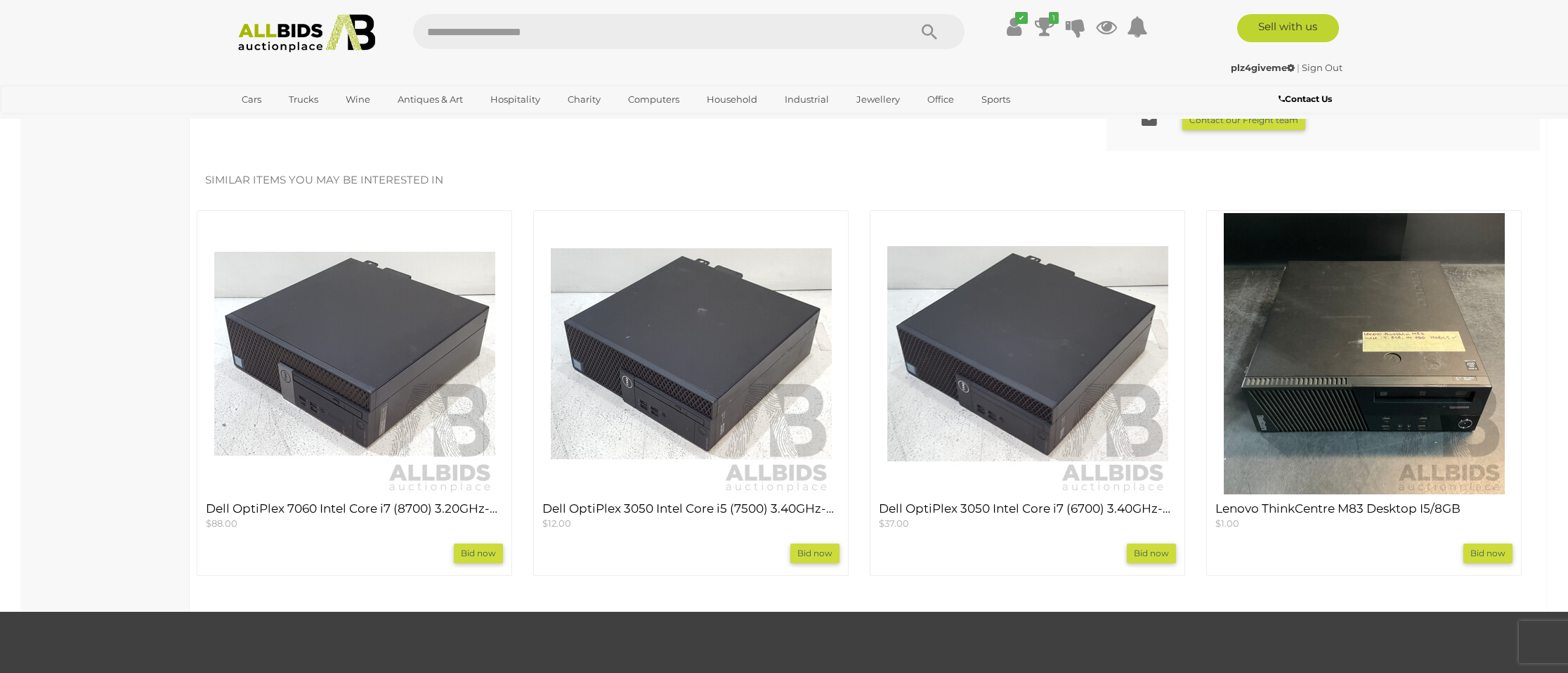
scroll to position [1181, 0]
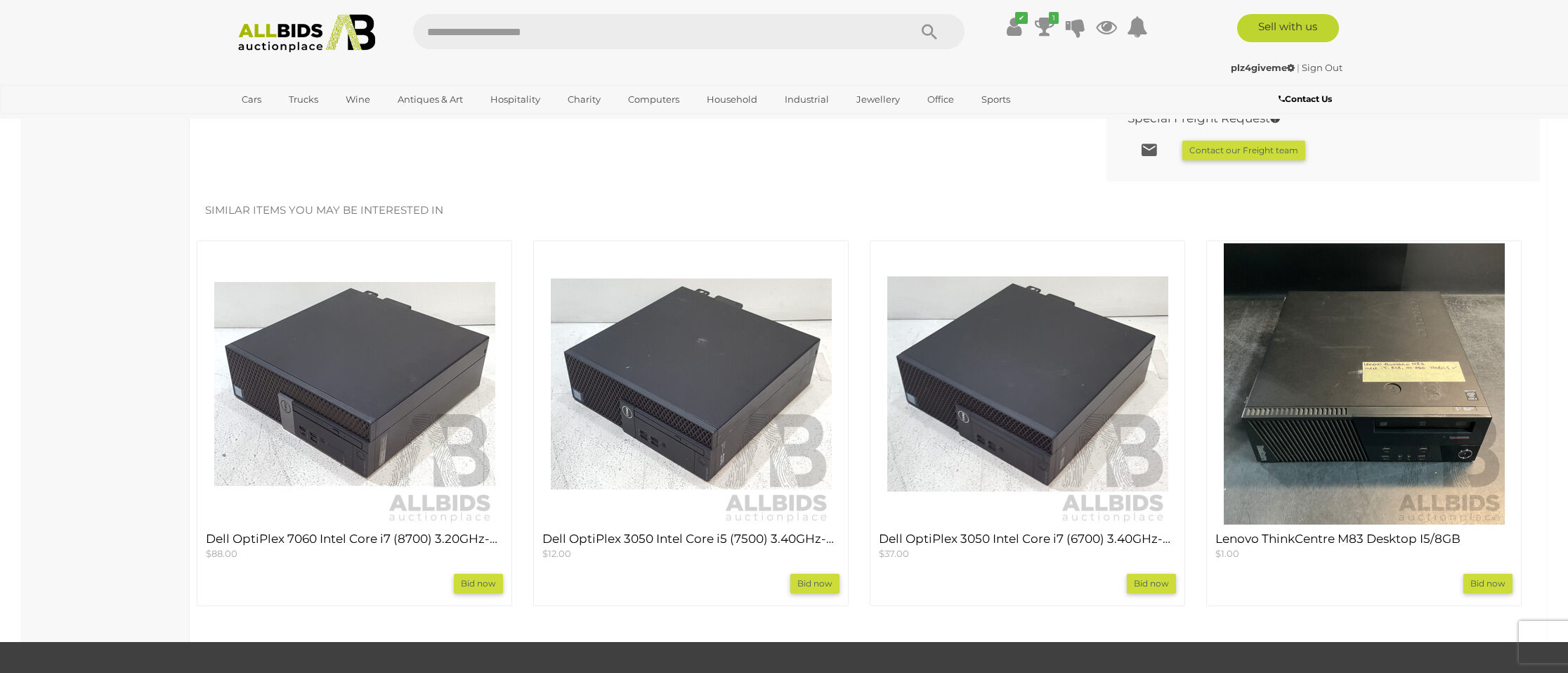
click at [336, 373] on img at bounding box center [355, 384] width 281 height 281
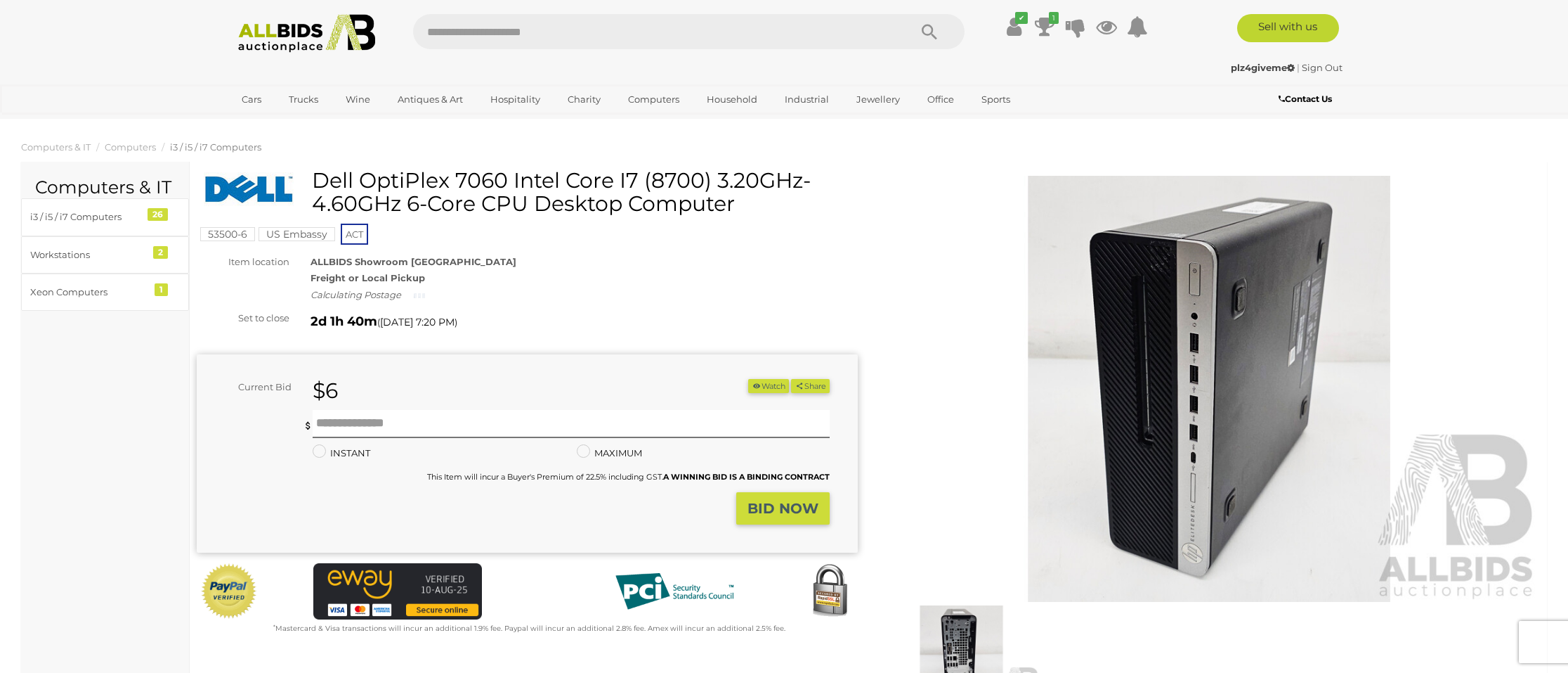
scroll to position [1181, 0]
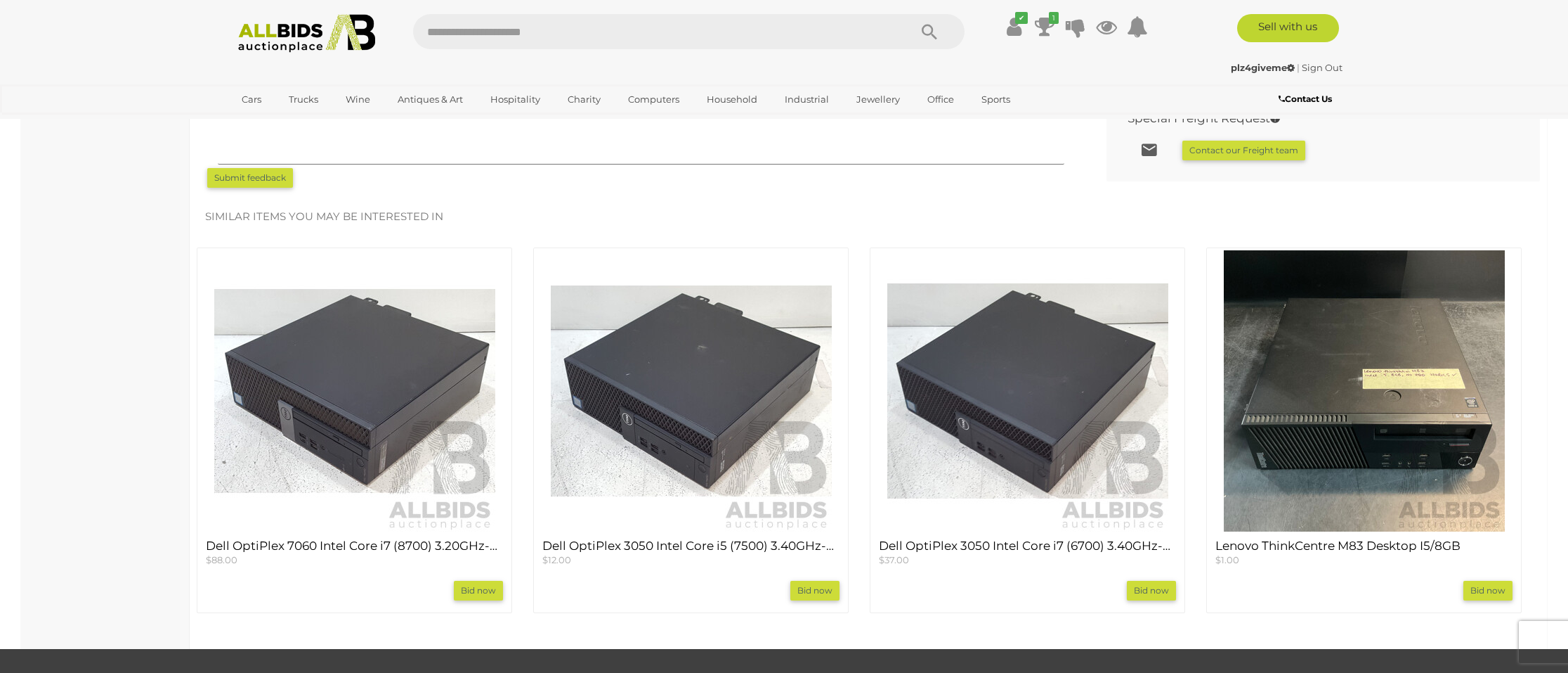
click at [667, 375] on img at bounding box center [692, 391] width 281 height 281
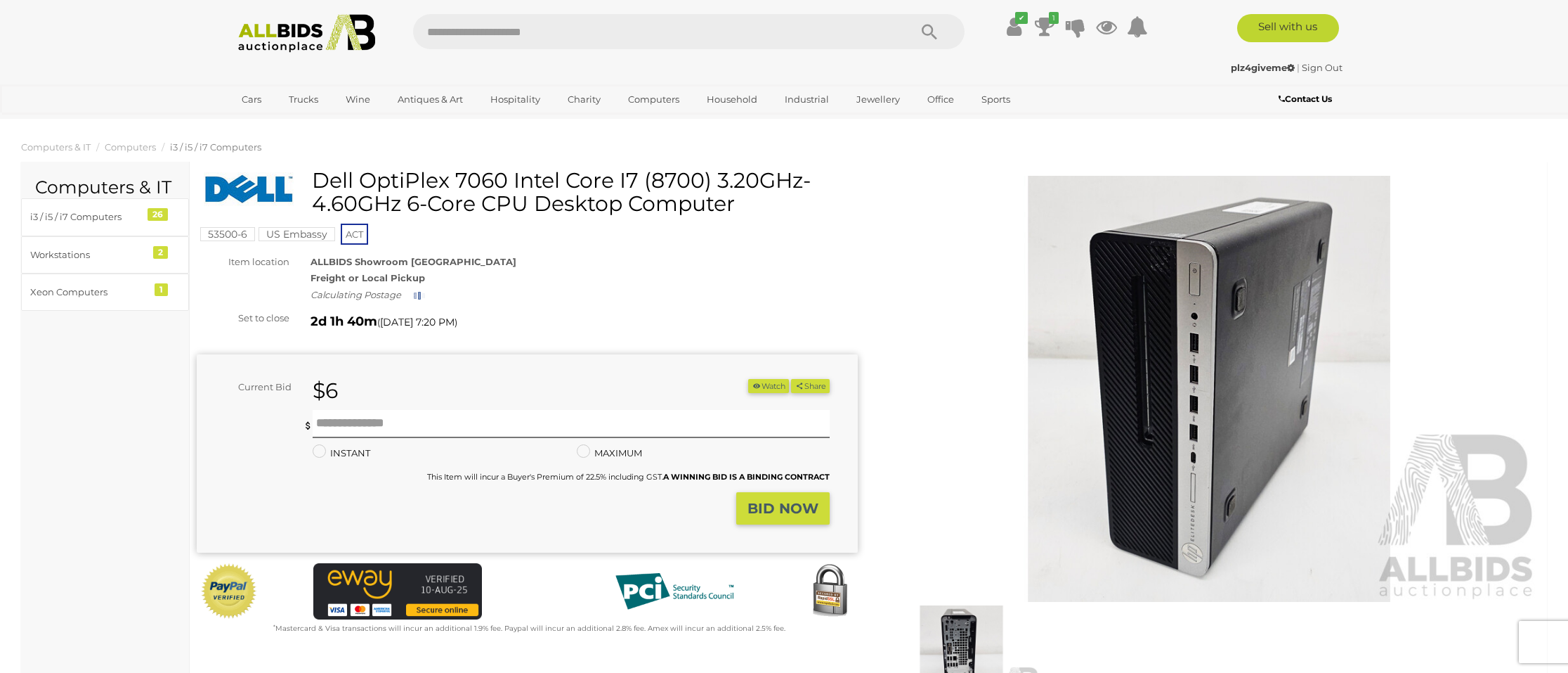
scroll to position [1181, 0]
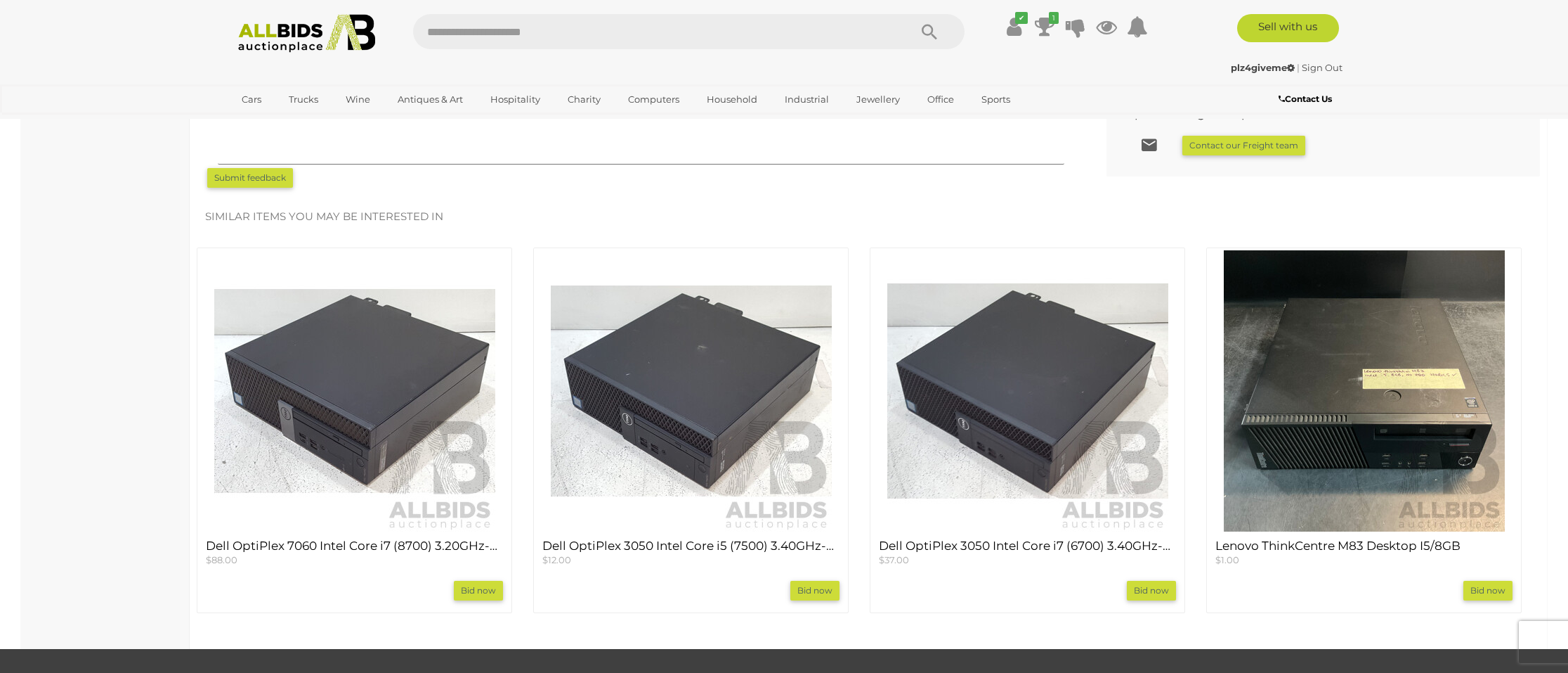
click at [1008, 403] on img at bounding box center [1027, 391] width 281 height 281
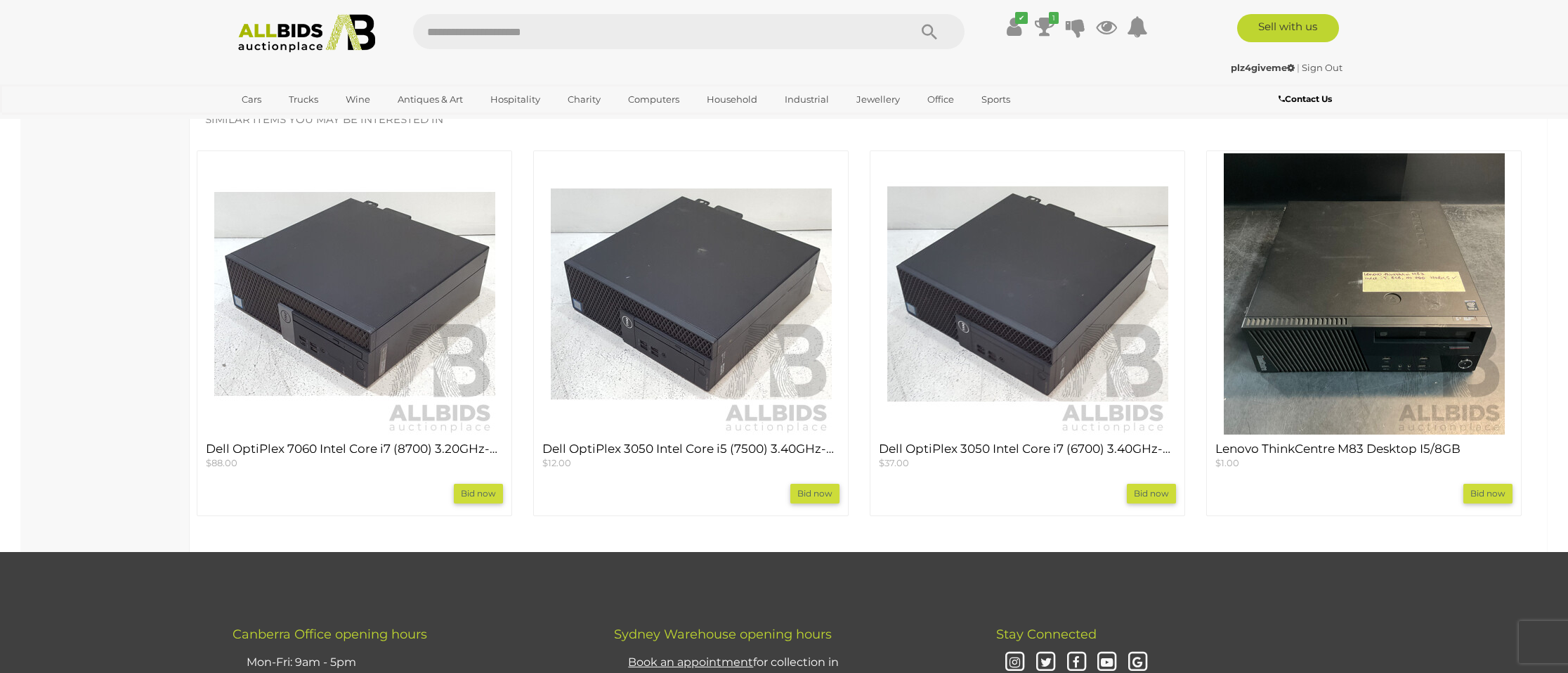
scroll to position [1181, 0]
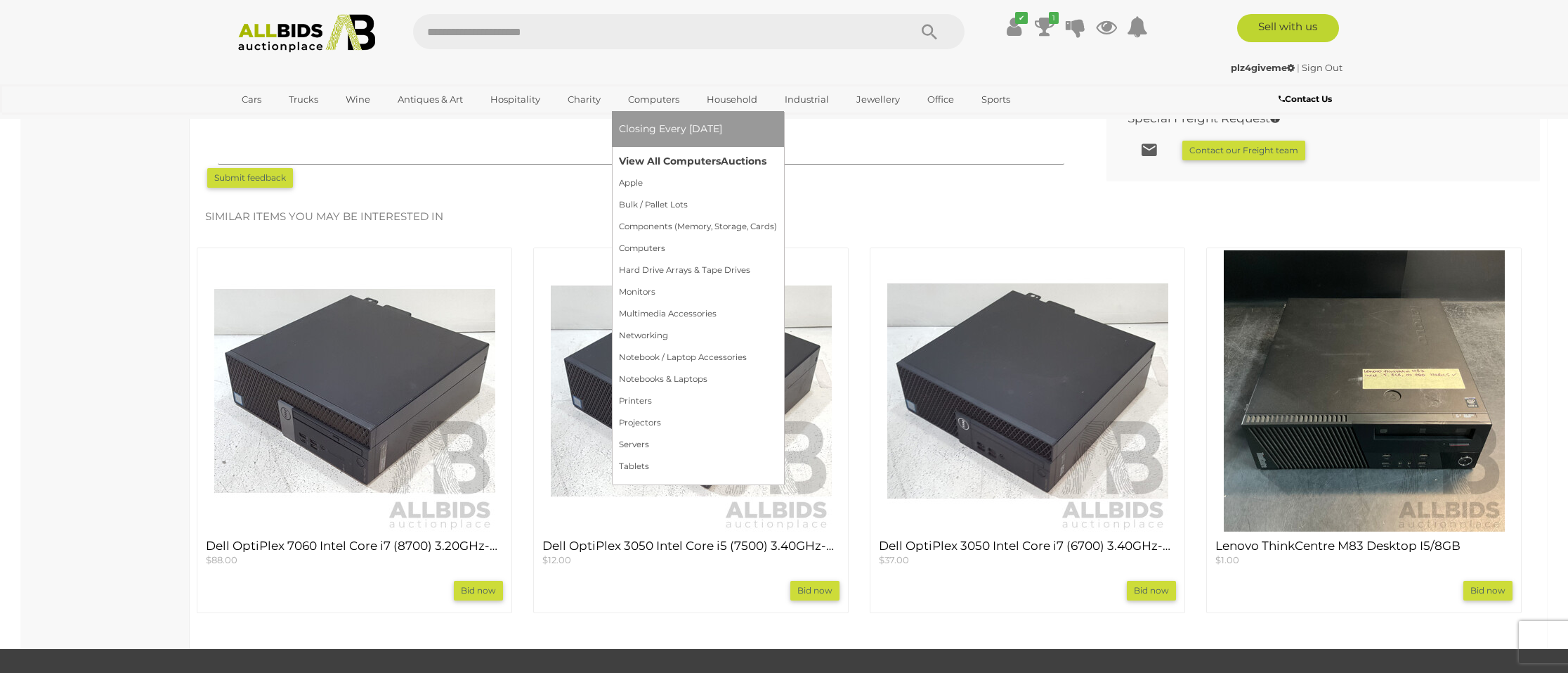
click at [666, 163] on link "View All Computers Auctions" at bounding box center [698, 160] width 158 height 22
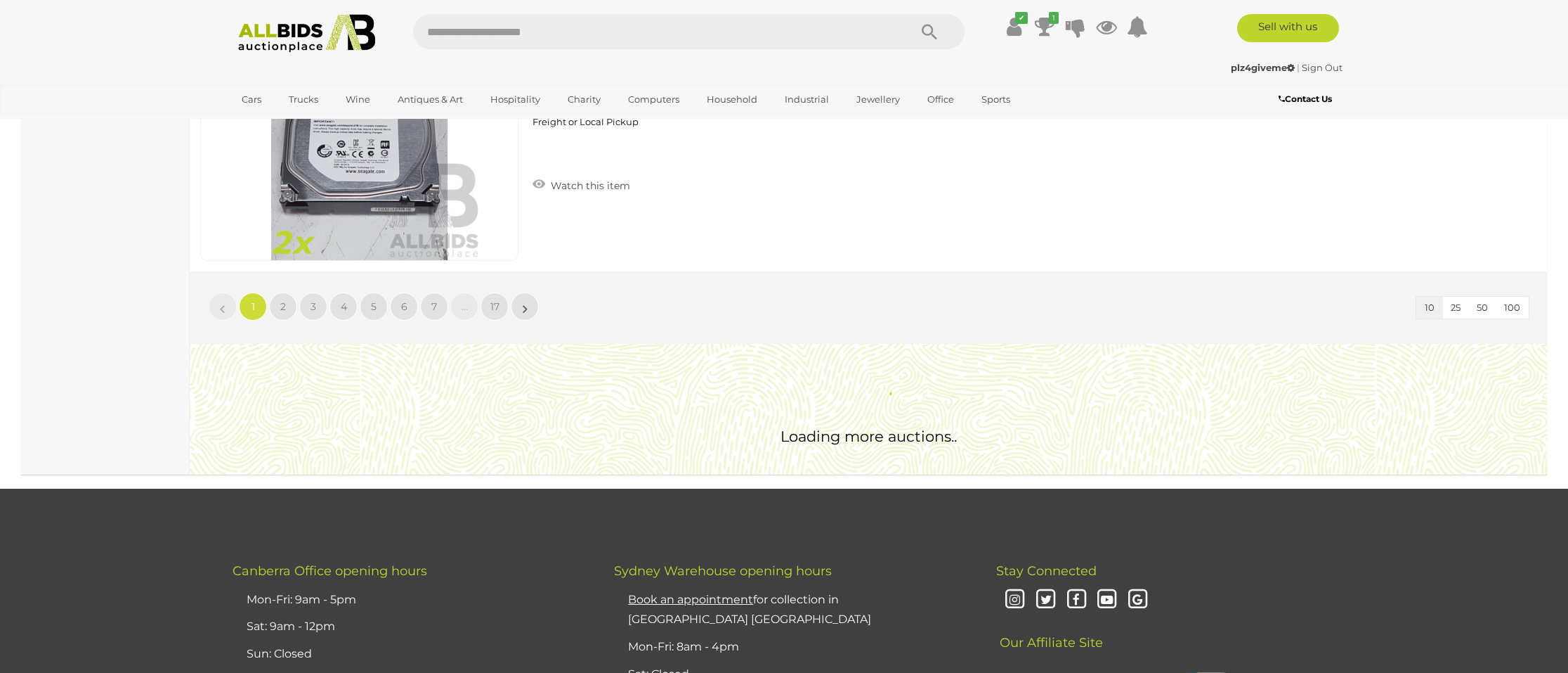
scroll to position [2699, 0]
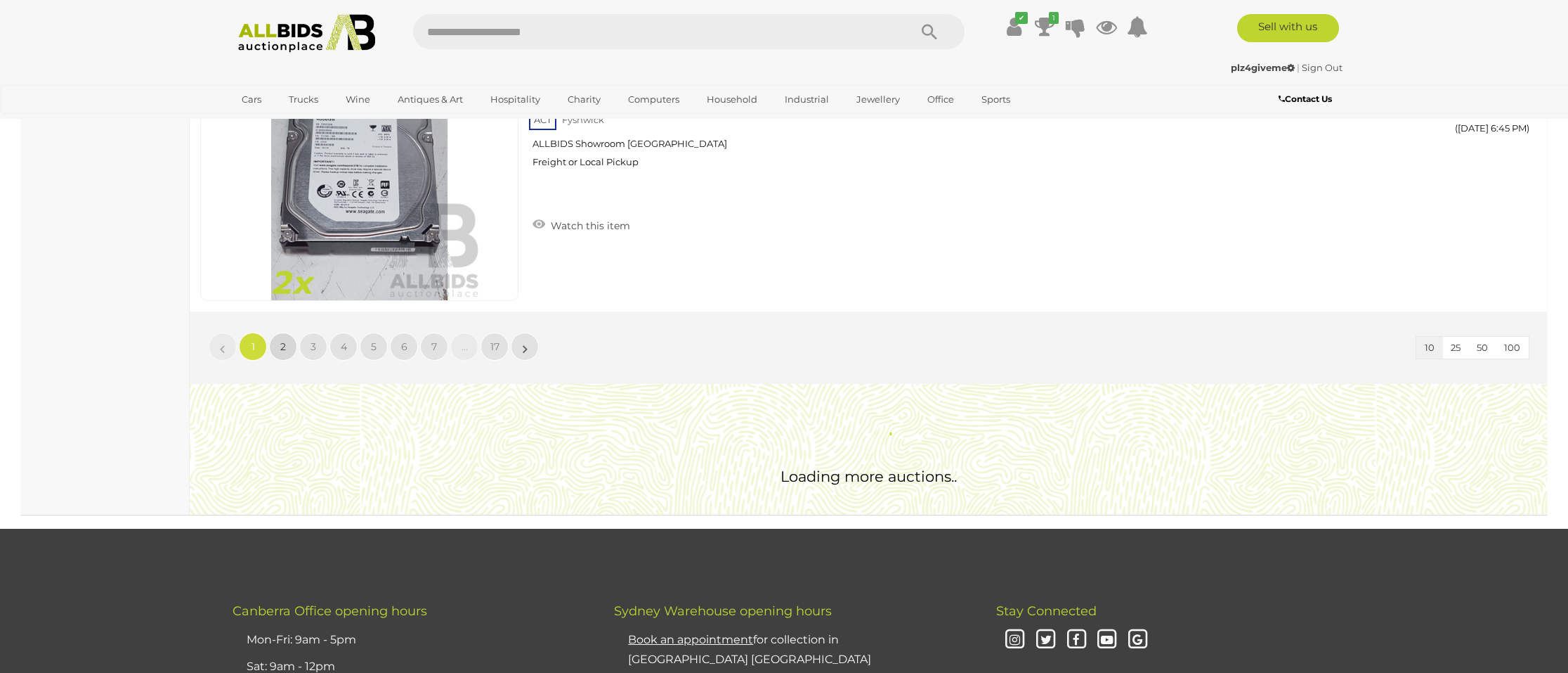
click at [289, 342] on link "2" at bounding box center [283, 346] width 28 height 28
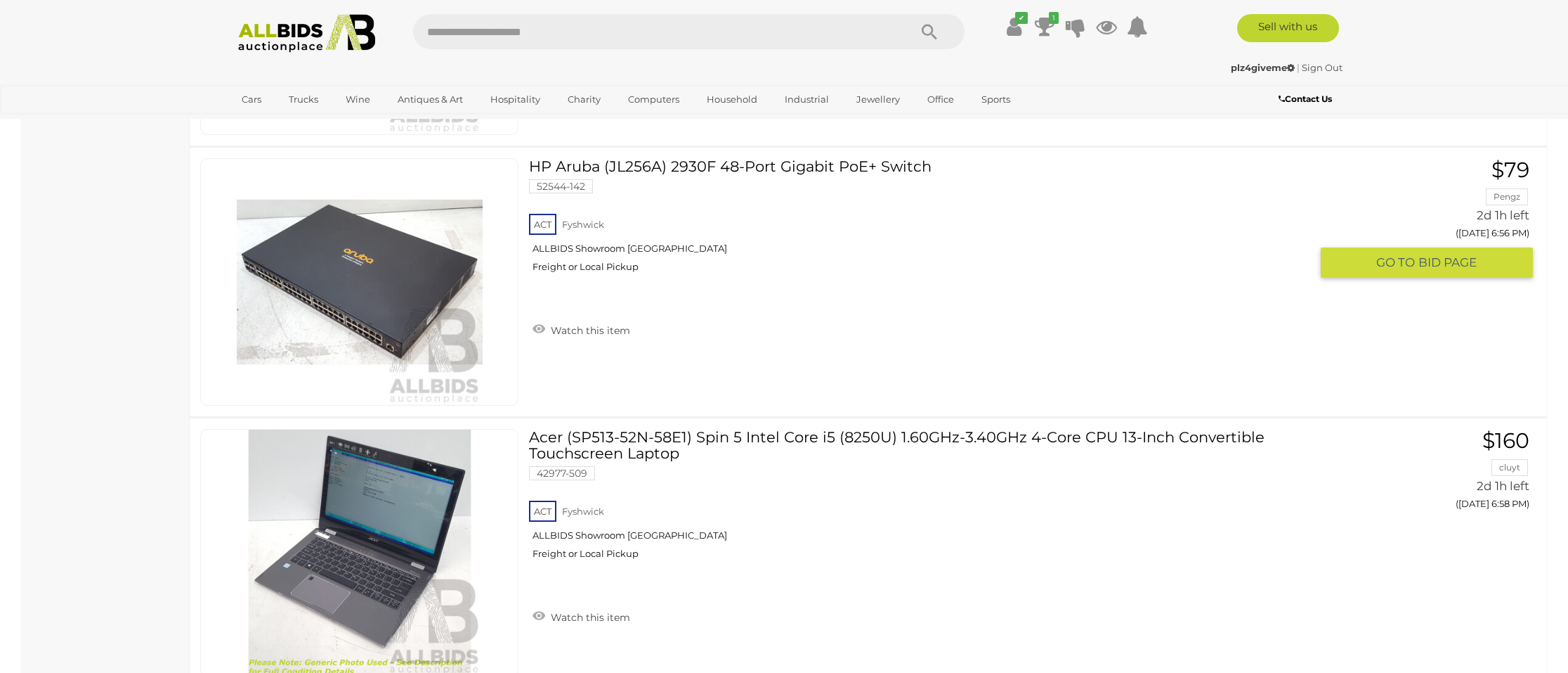
scroll to position [2830, 0]
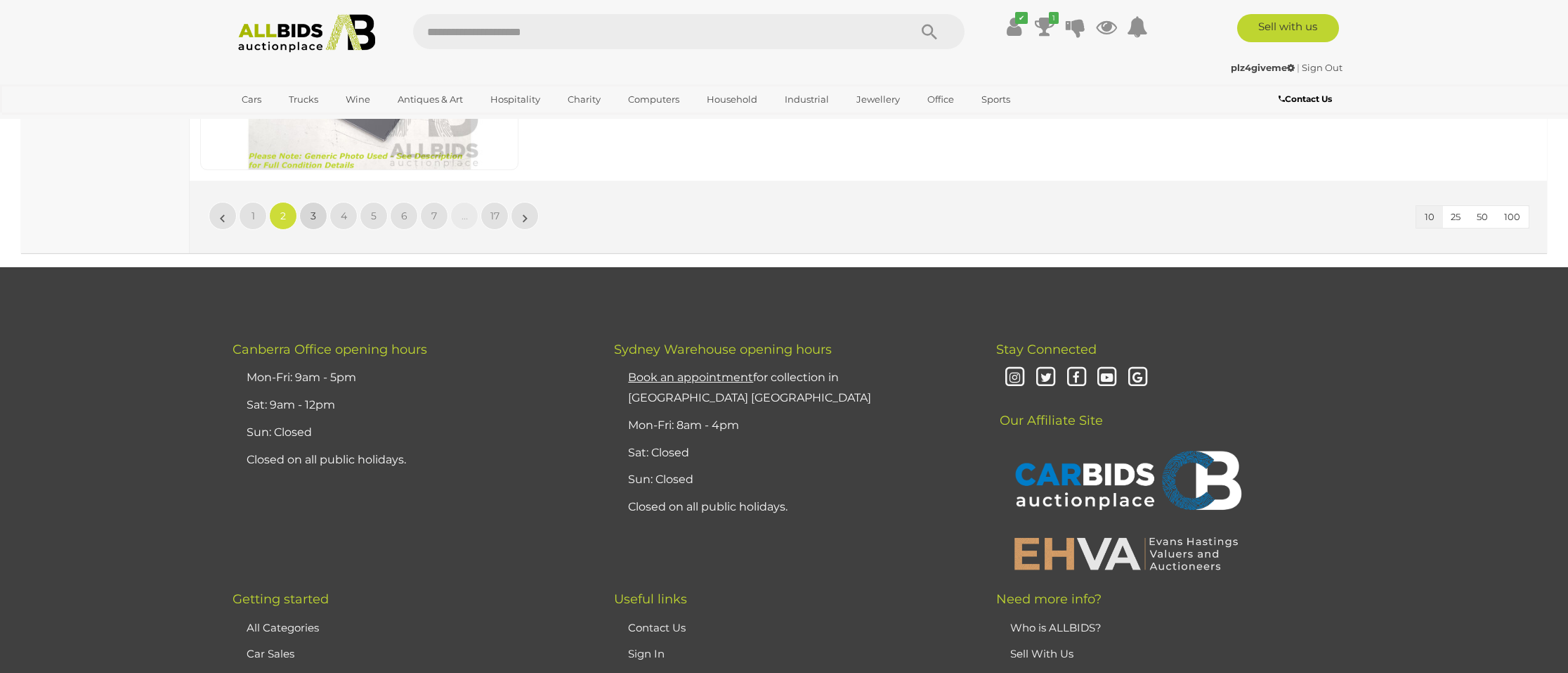
click at [312, 213] on span "3" at bounding box center [313, 215] width 6 height 12
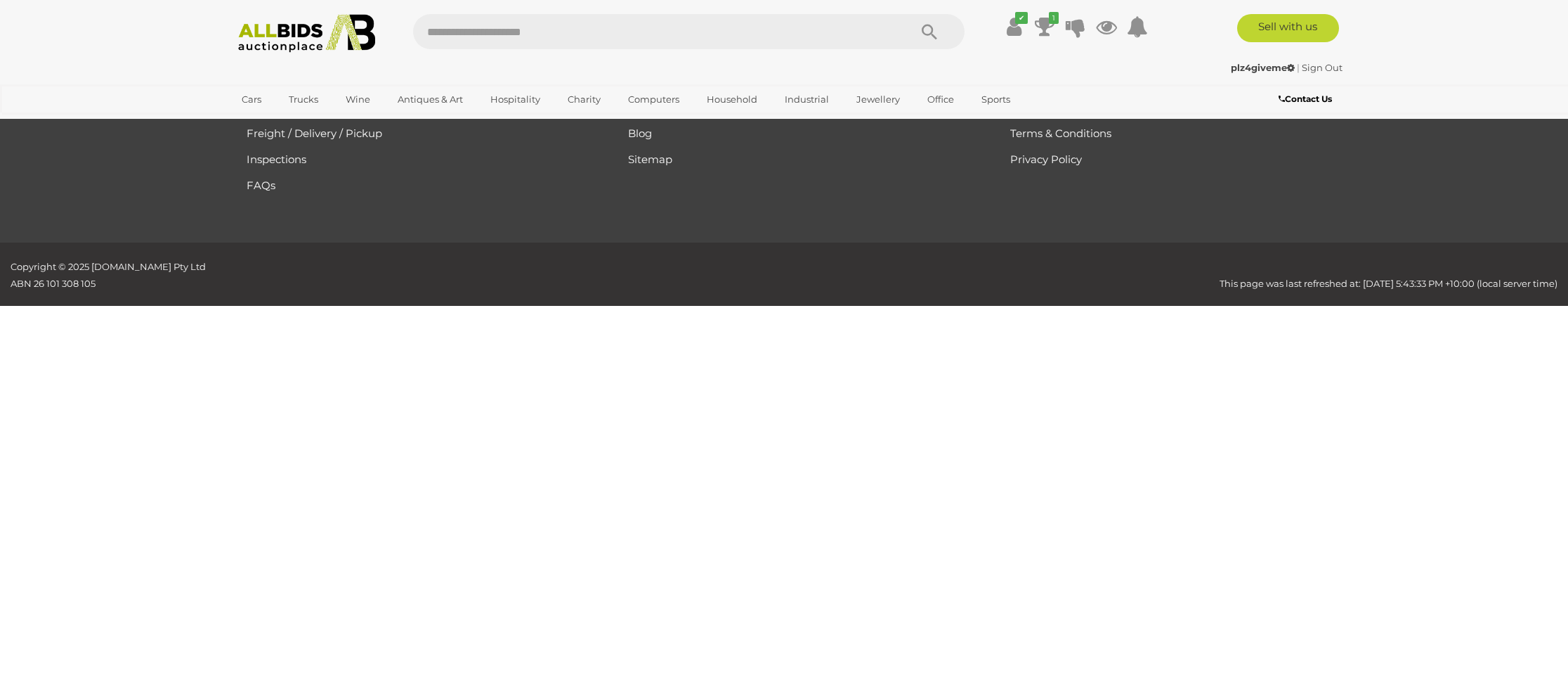
scroll to position [163, 0]
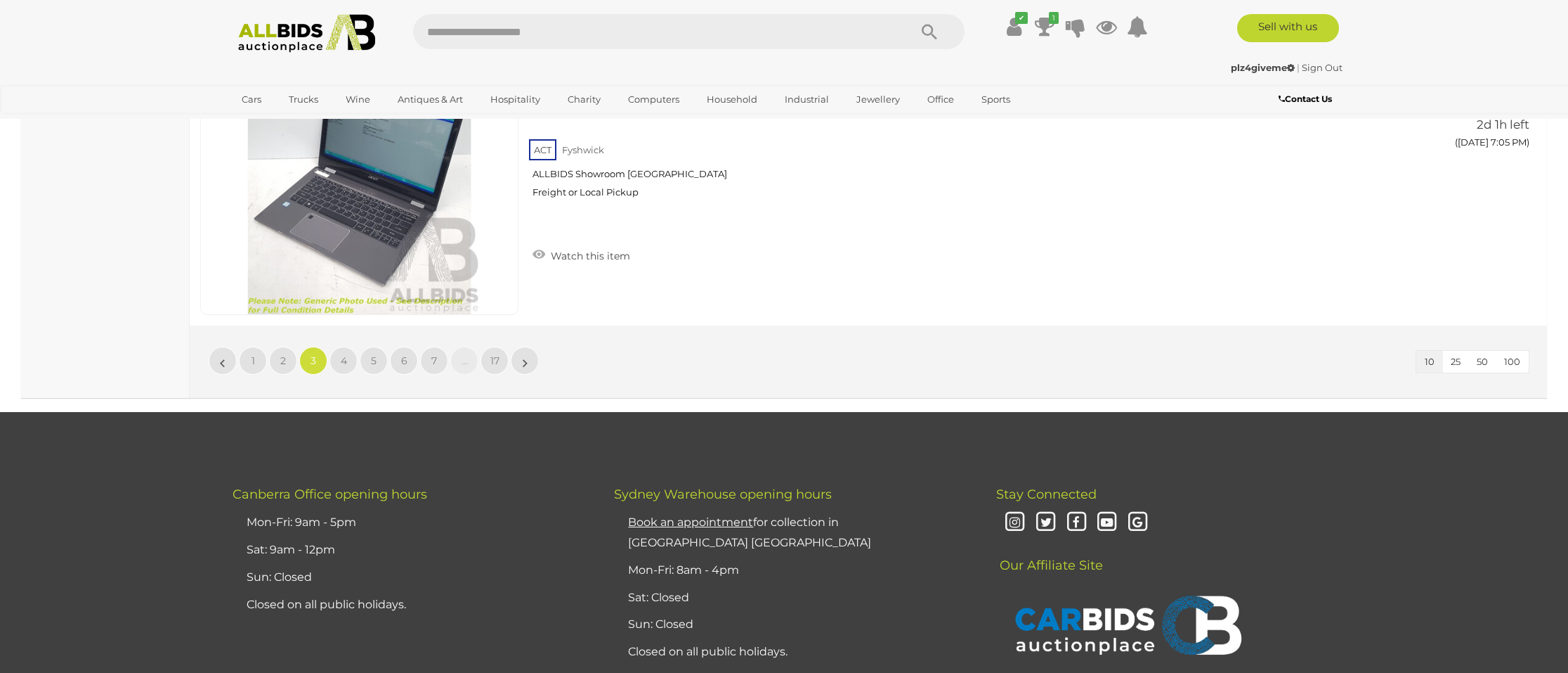
scroll to position [2699, 0]
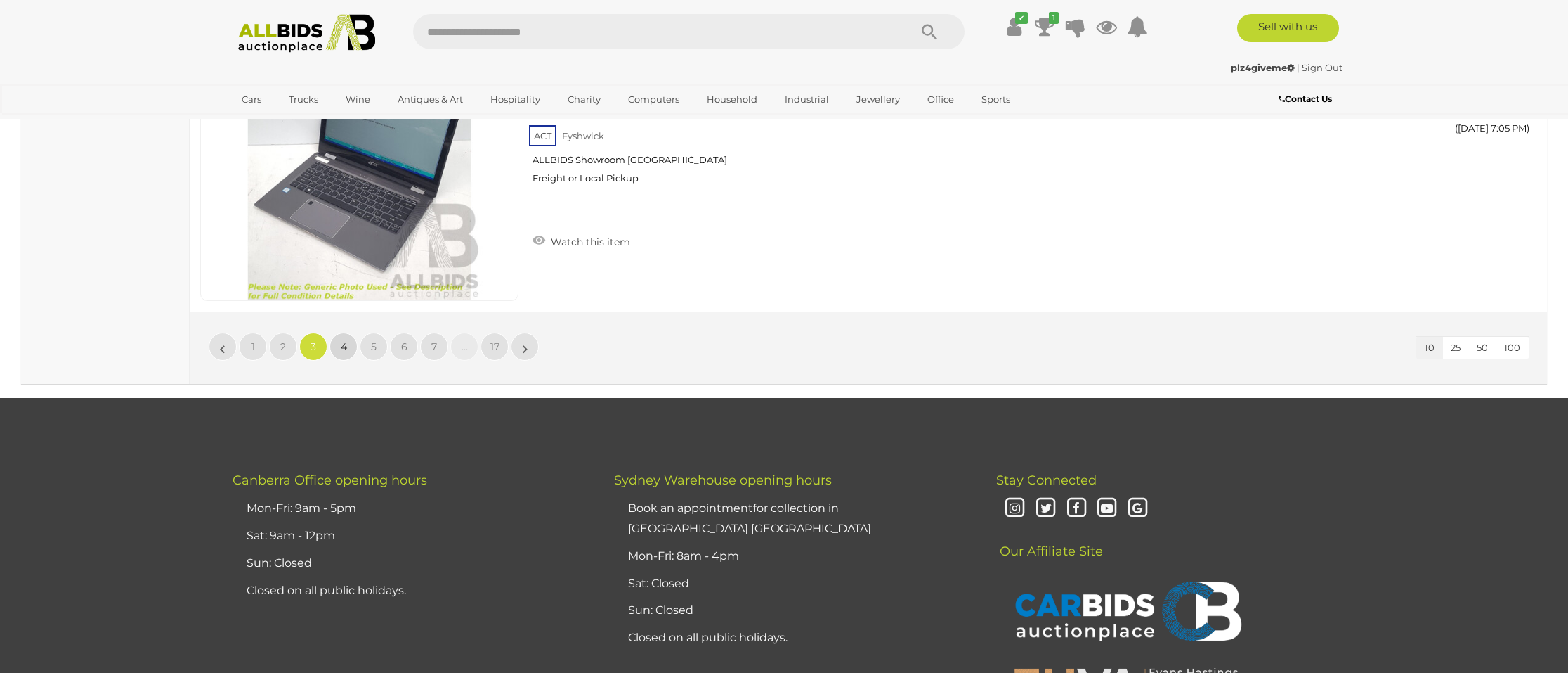
click at [339, 334] on link "4" at bounding box center [343, 346] width 28 height 28
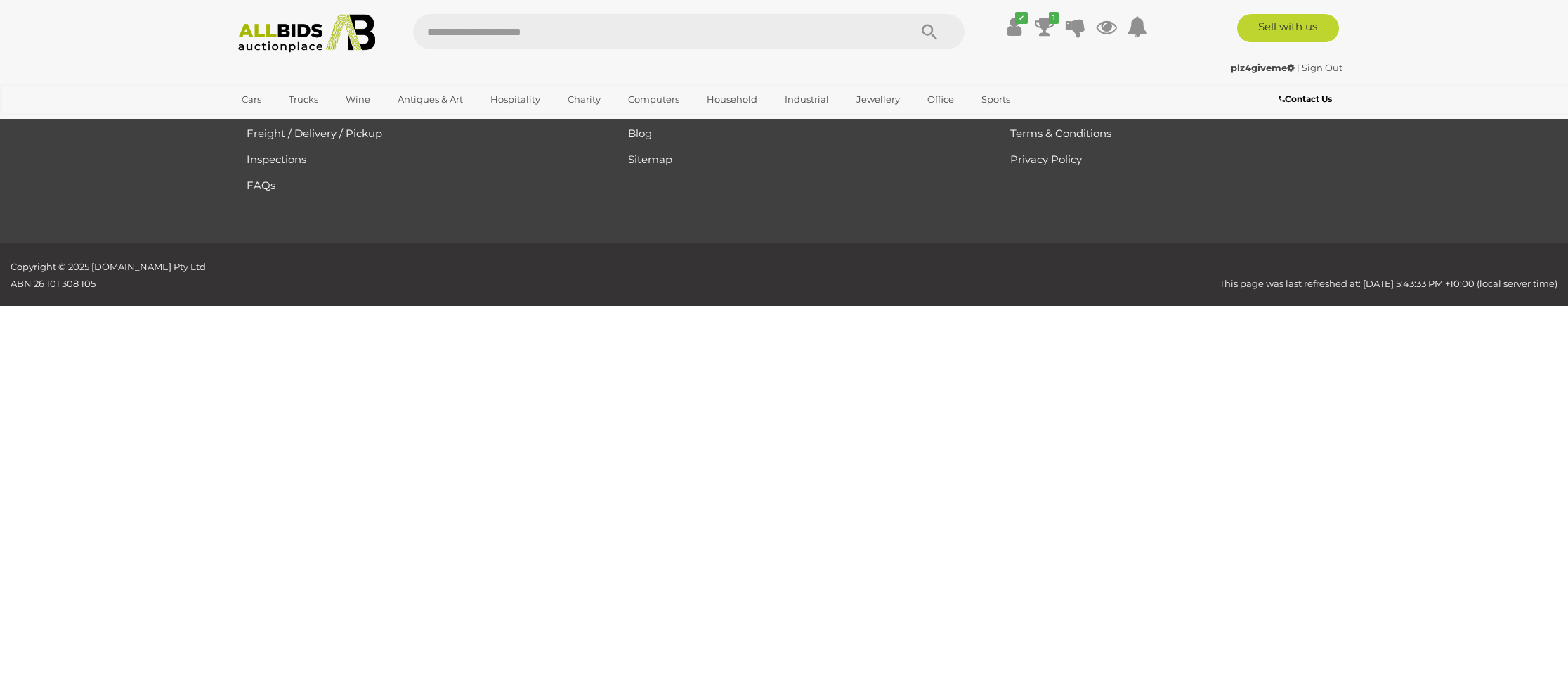
scroll to position [163, 0]
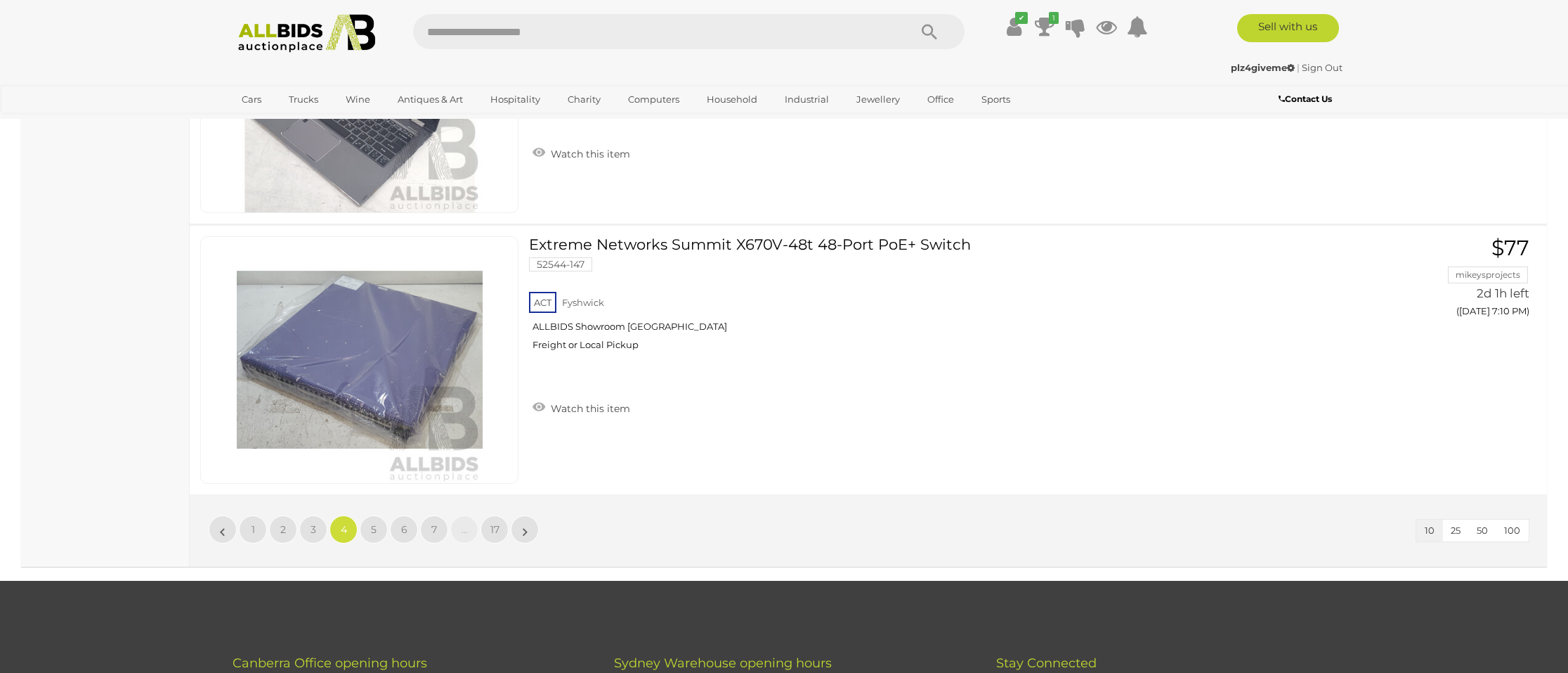
scroll to position [2694, 0]
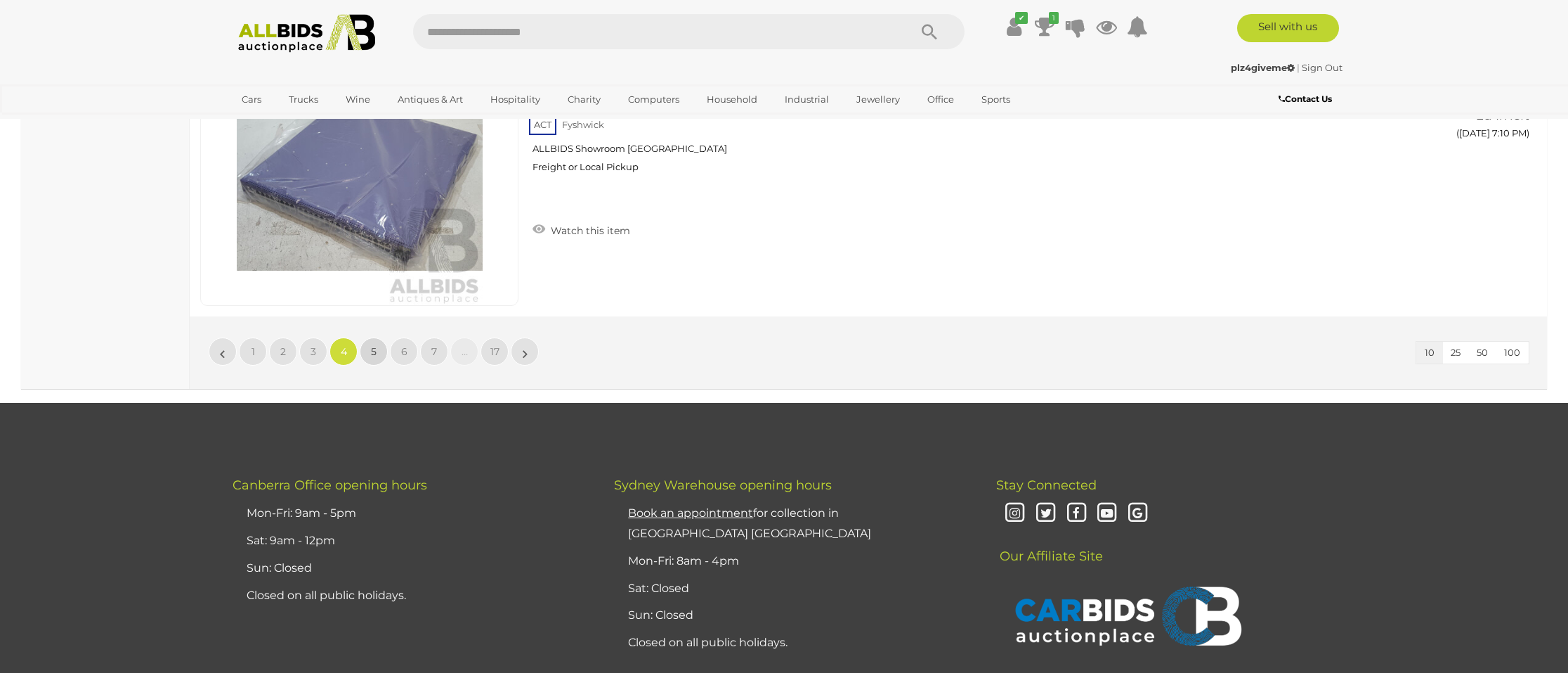
click at [379, 345] on link "5" at bounding box center [374, 351] width 28 height 28
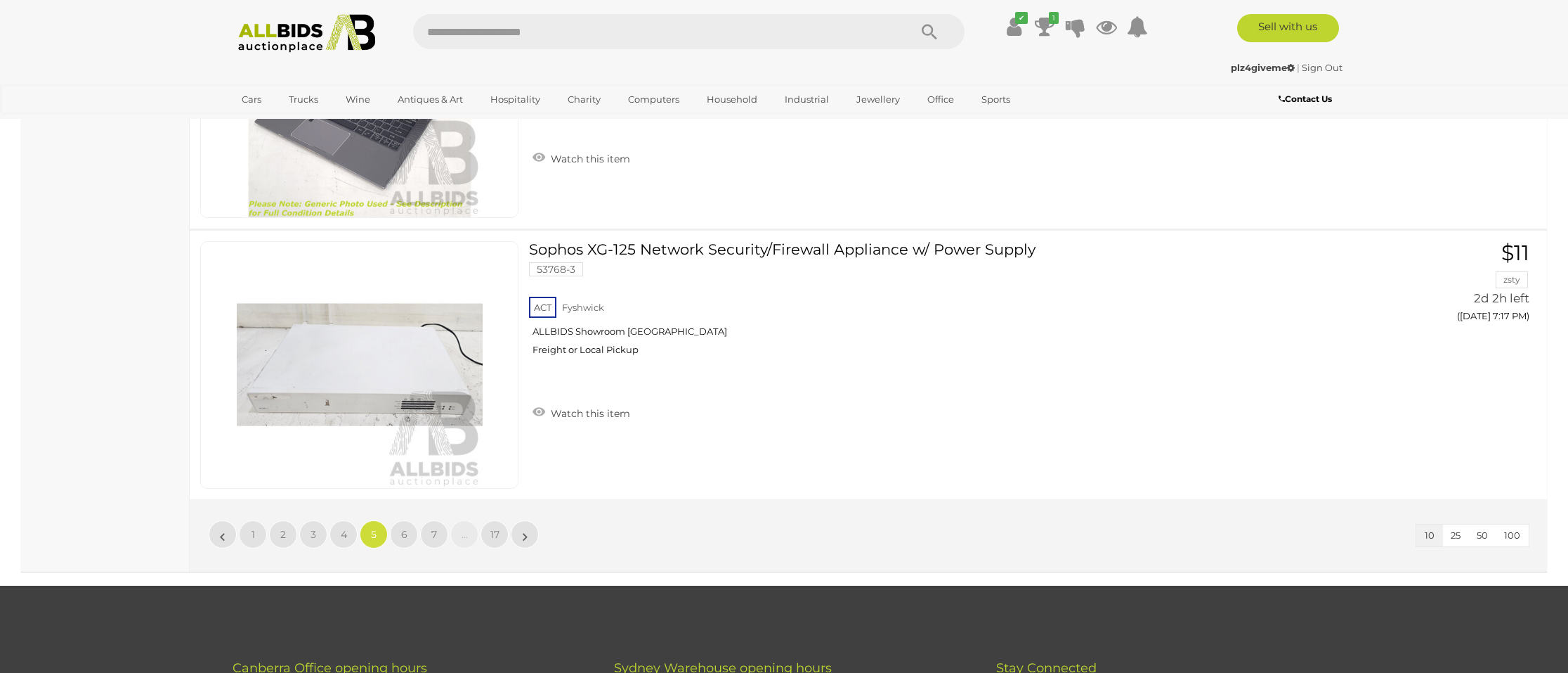
scroll to position [2525, 0]
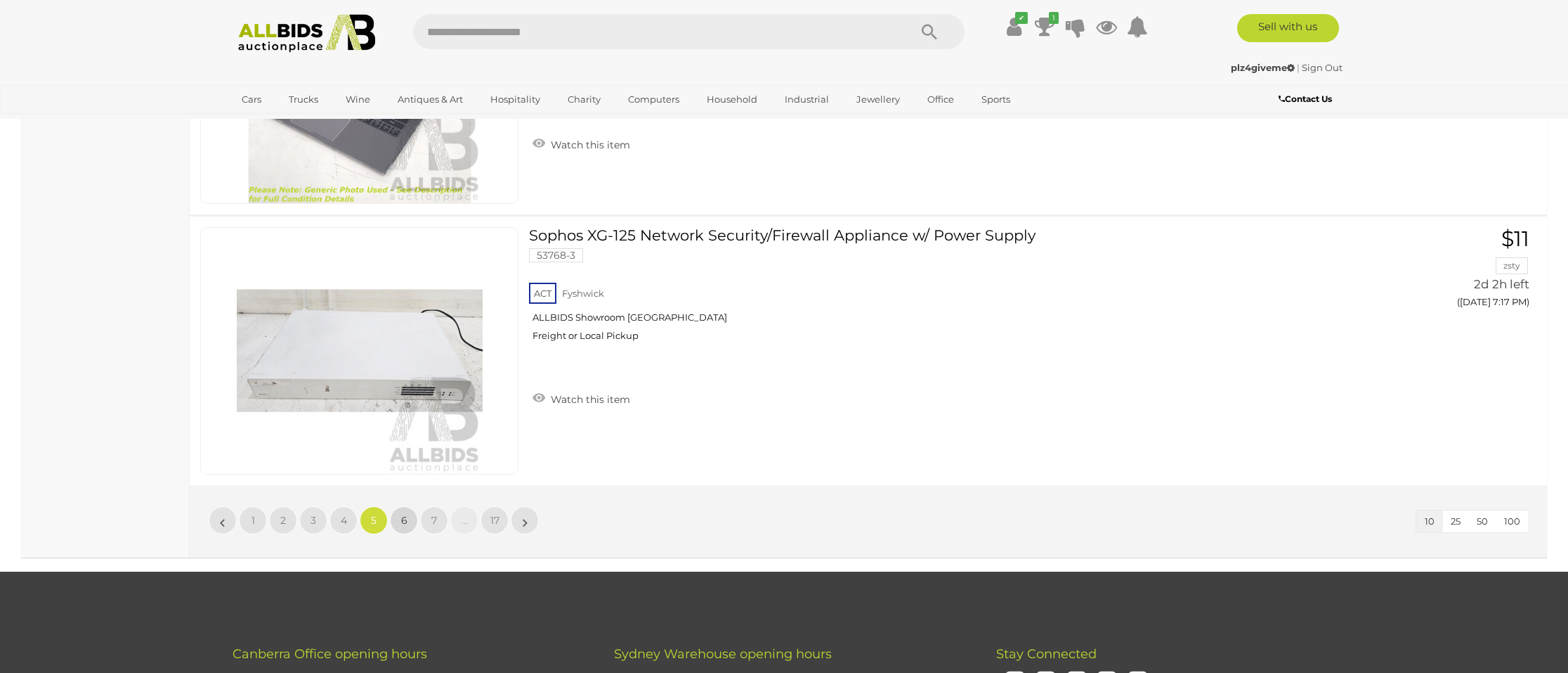
click at [403, 515] on span "6" at bounding box center [404, 519] width 7 height 12
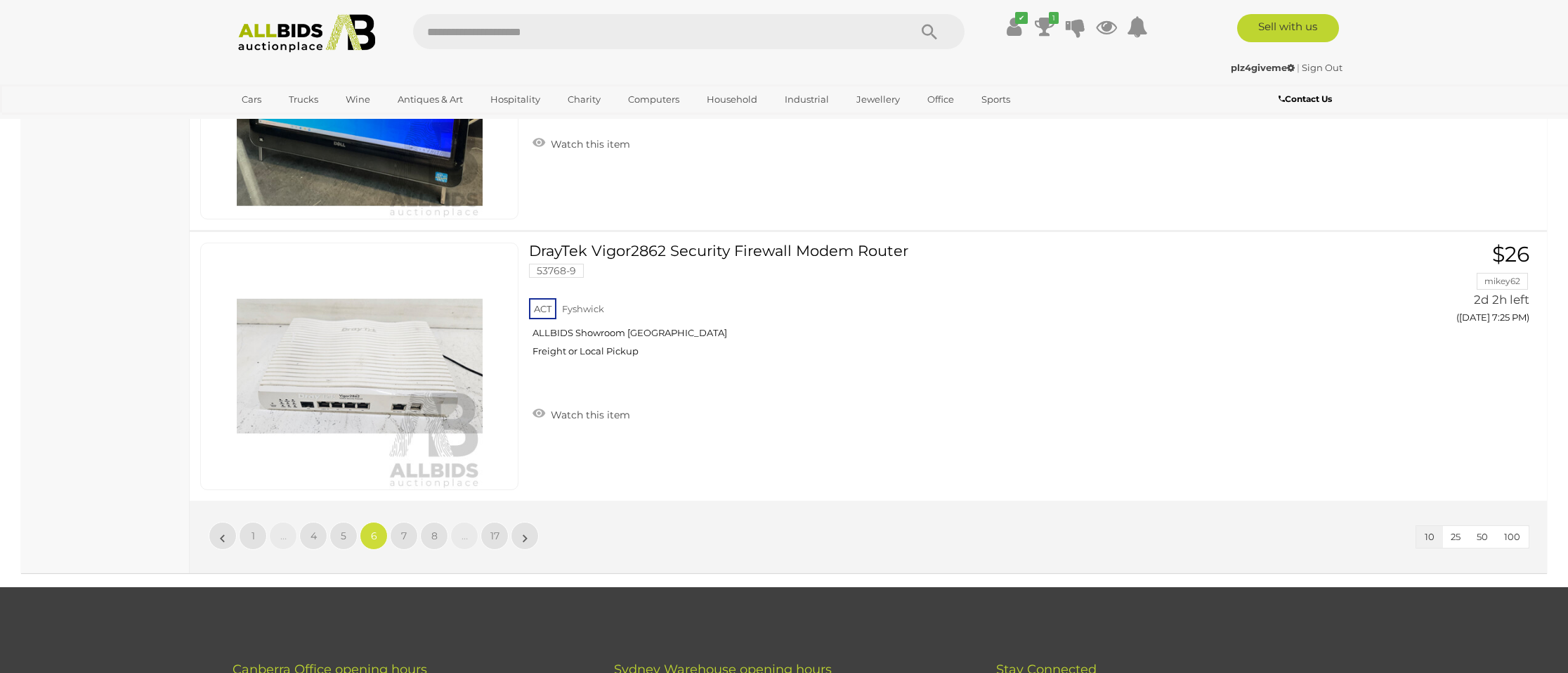
scroll to position [2525, 0]
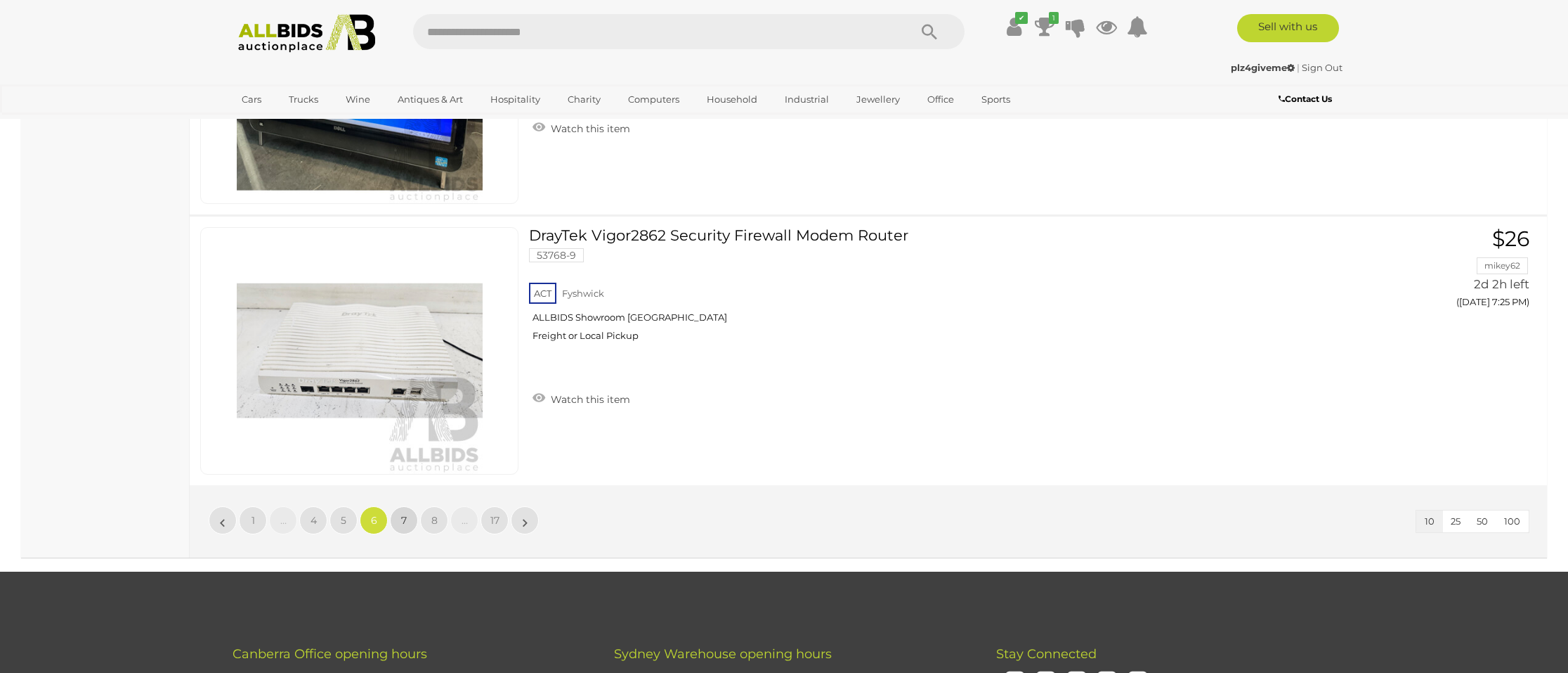
click at [402, 513] on span "7" at bounding box center [404, 519] width 6 height 12
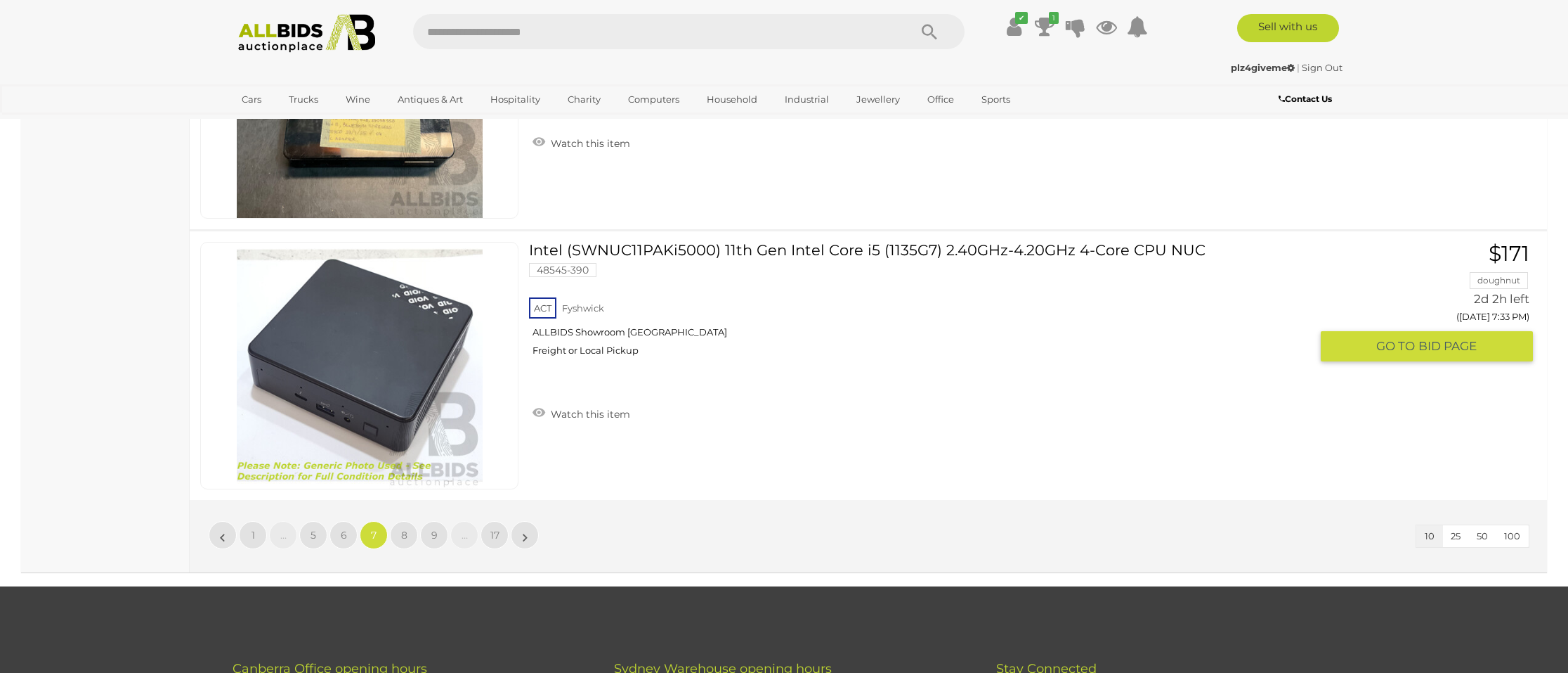
scroll to position [2525, 0]
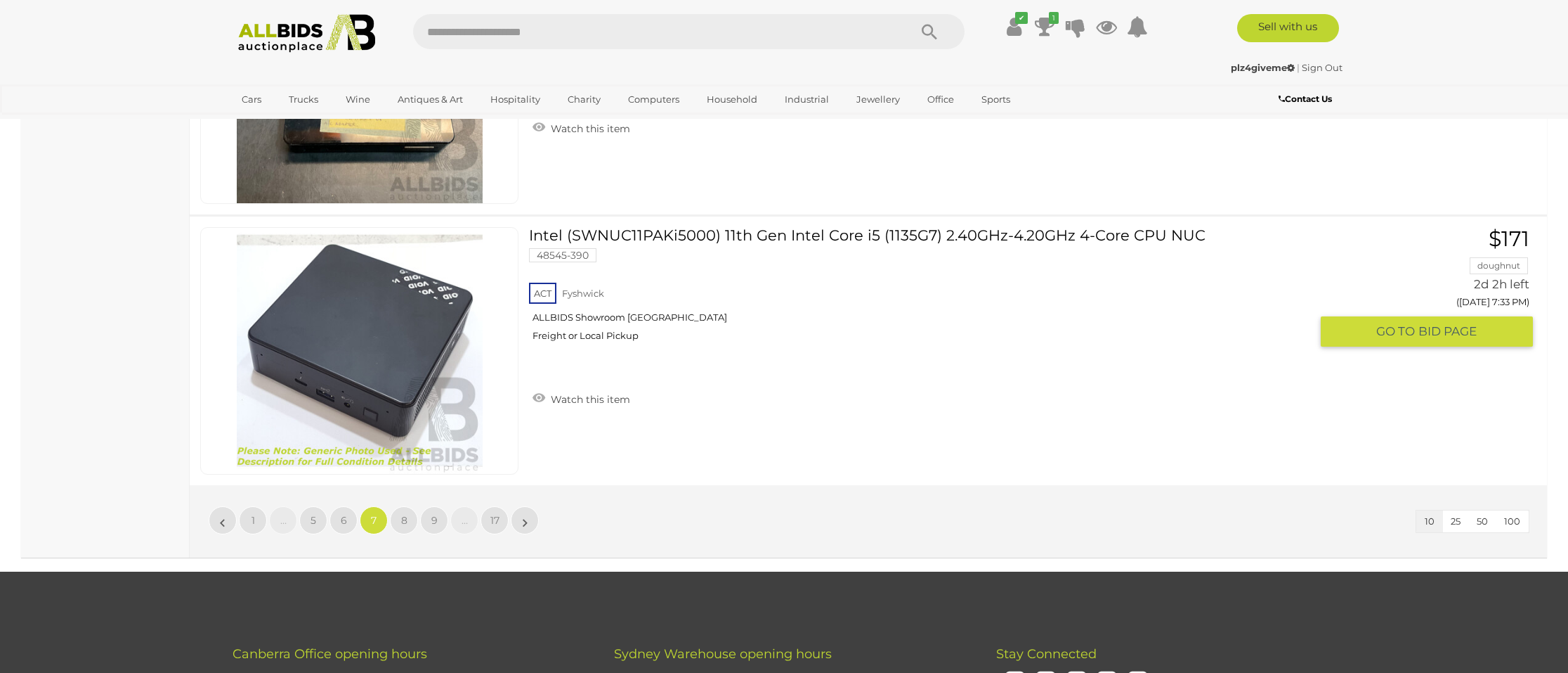
click at [712, 227] on link "Intel (SWNUC11PAKi5000) 11th Gen Intel Core i5 (1135G7) 2.40GHz-4.20GHz 4-Core …" at bounding box center [925, 289] width 771 height 126
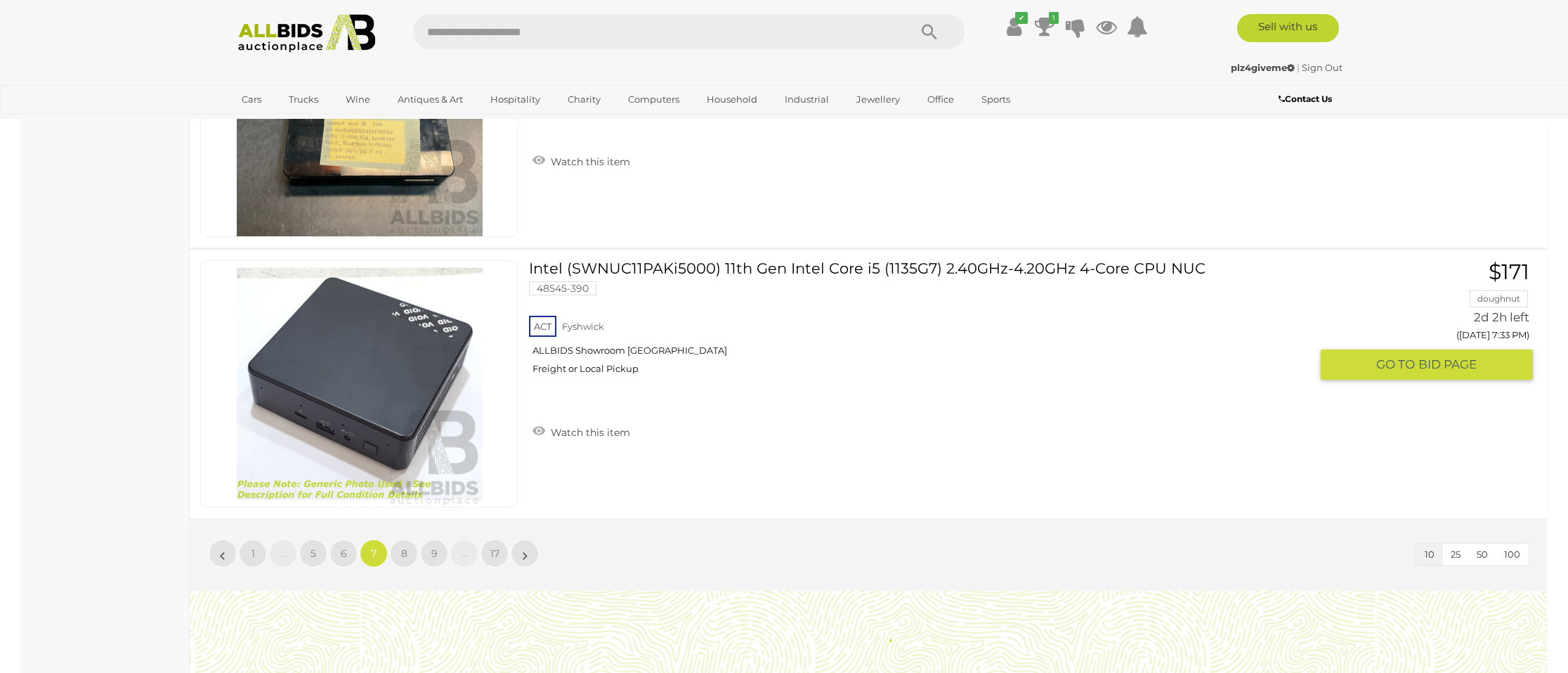
scroll to position [2661, 0]
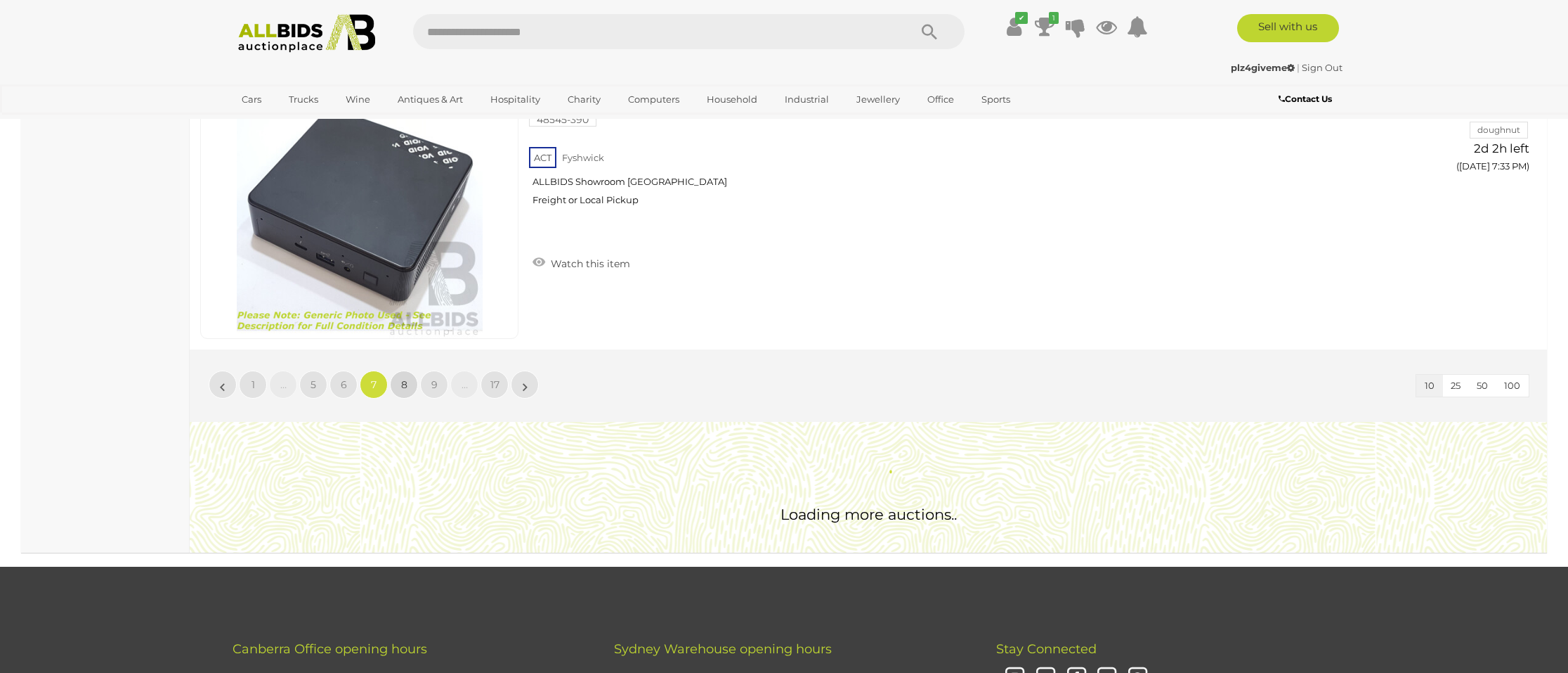
click at [410, 379] on link "8" at bounding box center [404, 384] width 28 height 28
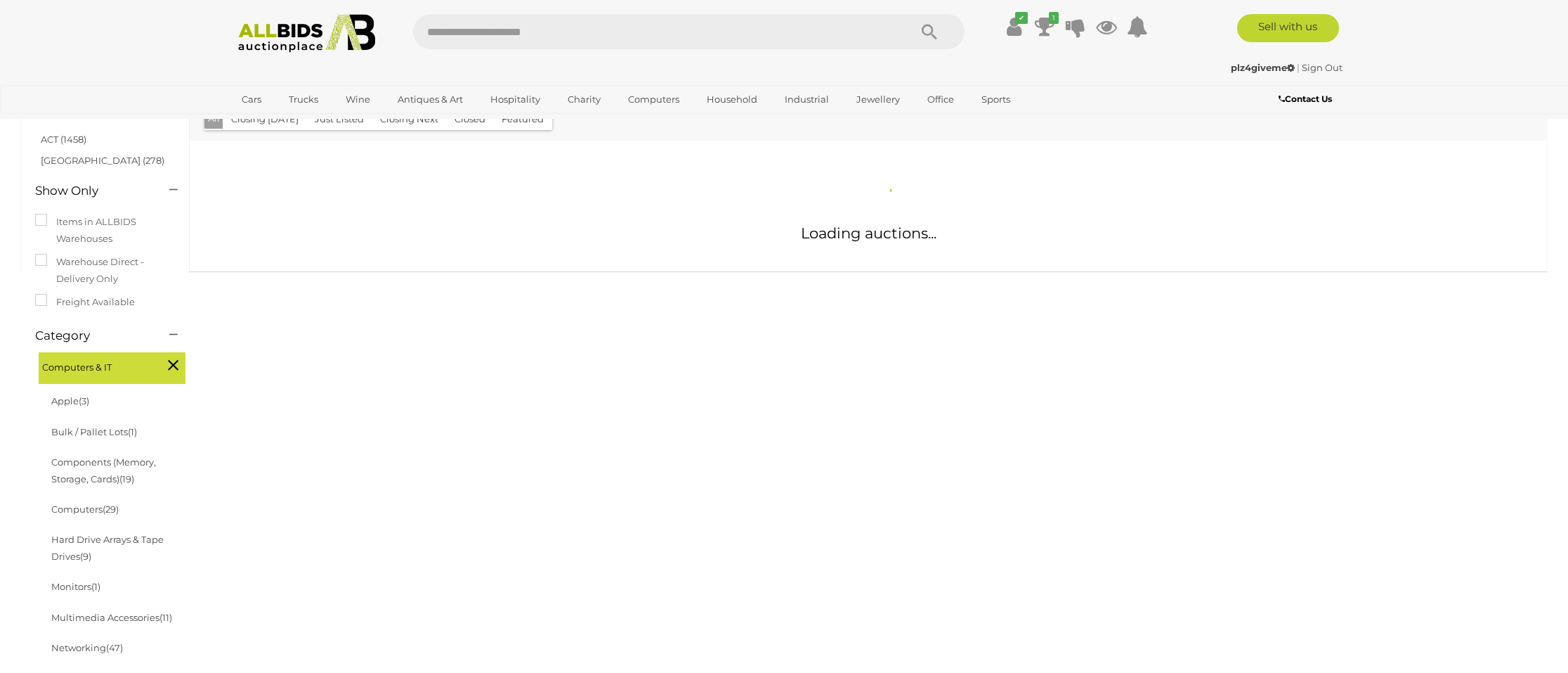
scroll to position [79, 0]
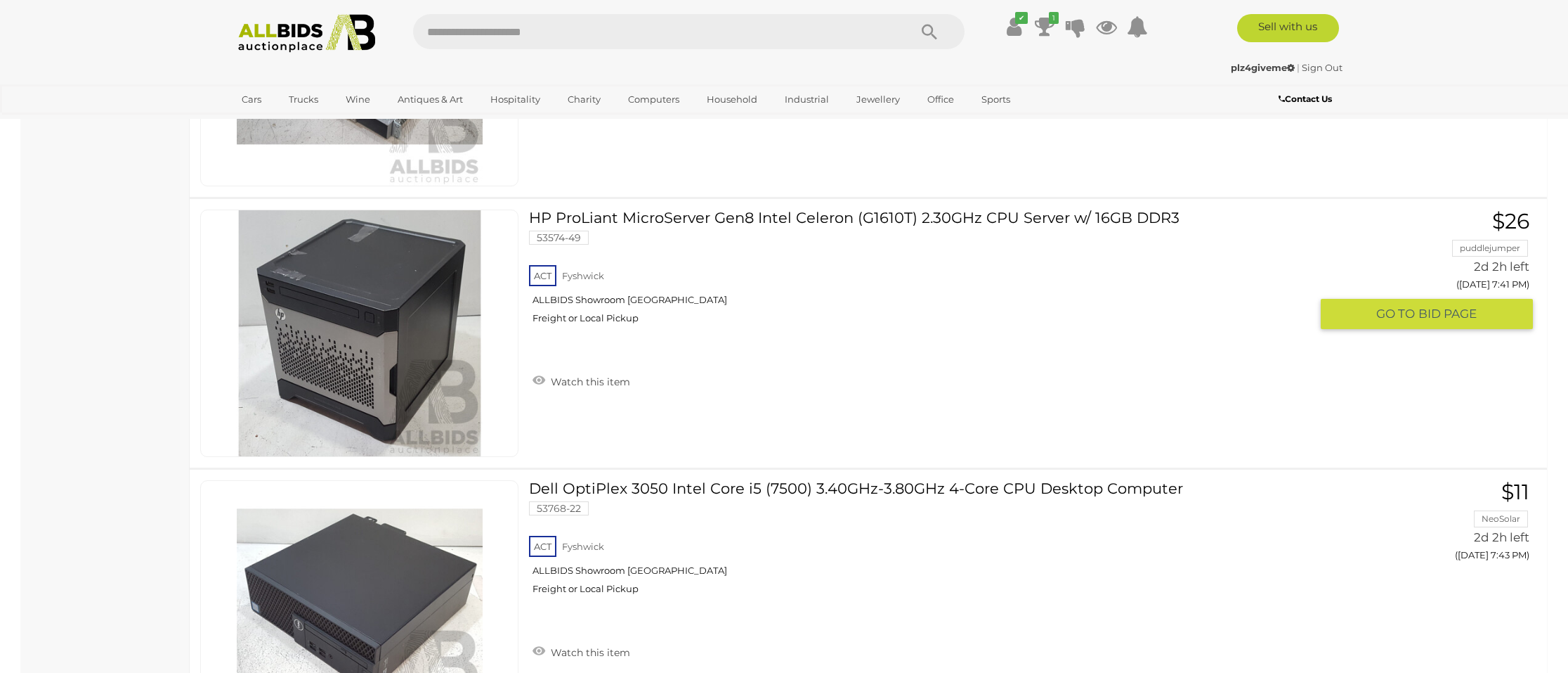
scroll to position [2610, 0]
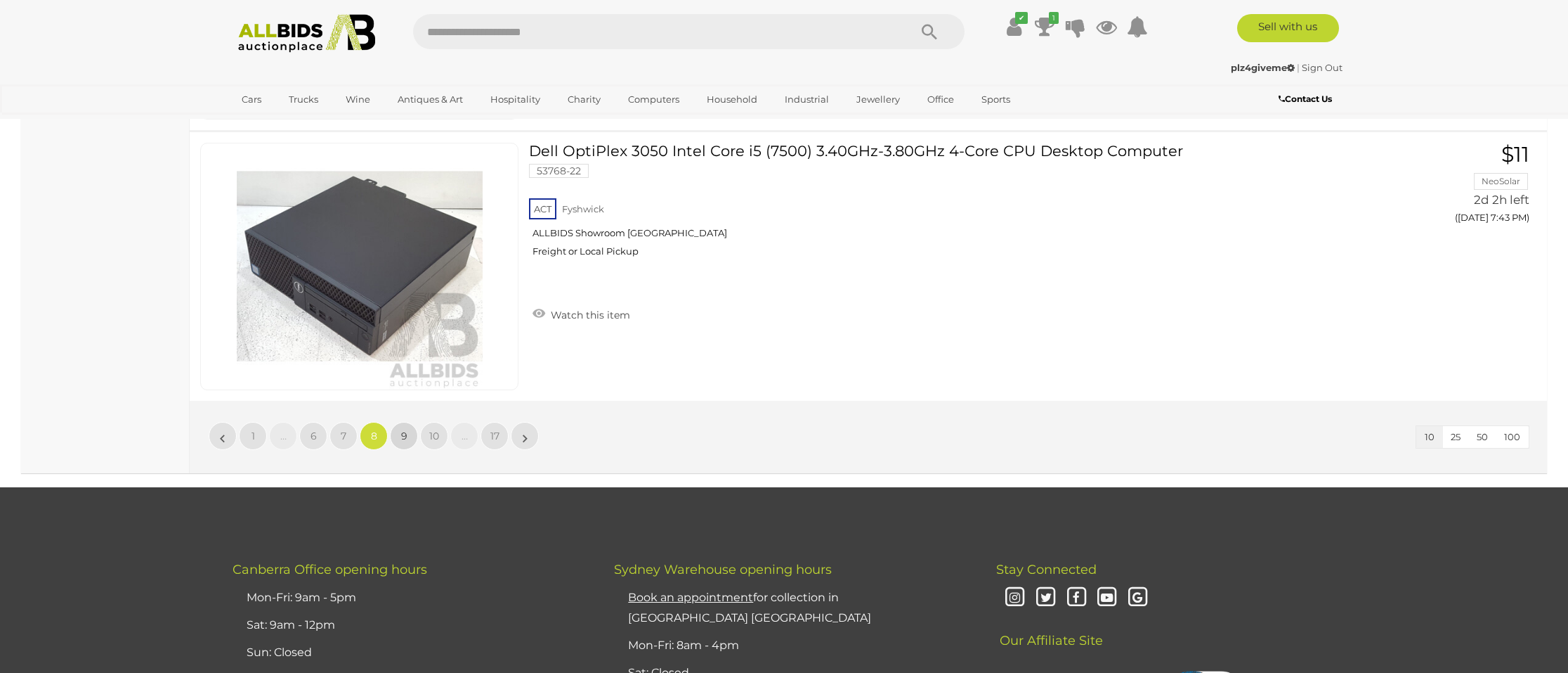
click at [406, 430] on span "9" at bounding box center [404, 435] width 7 height 12
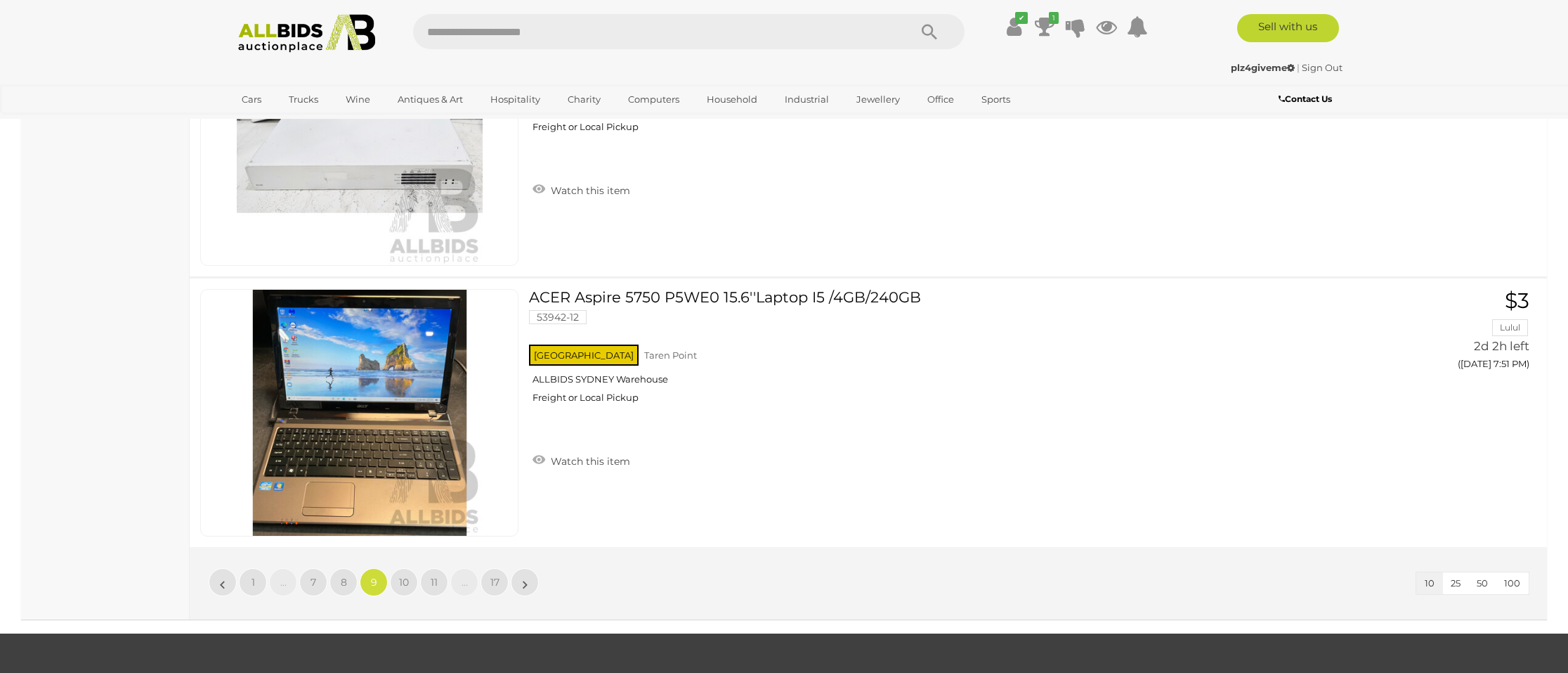
scroll to position [2694, 0]
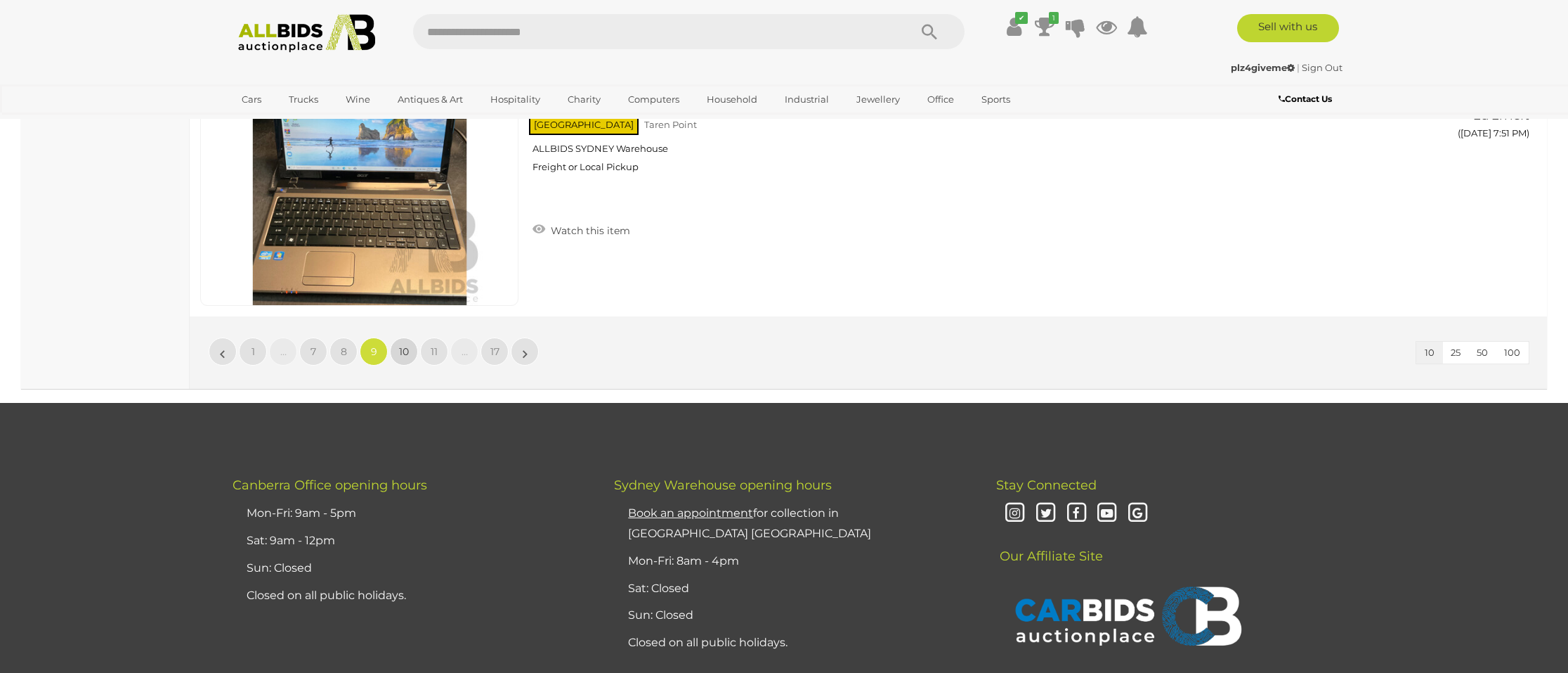
click at [405, 345] on span "10" at bounding box center [404, 351] width 9 height 12
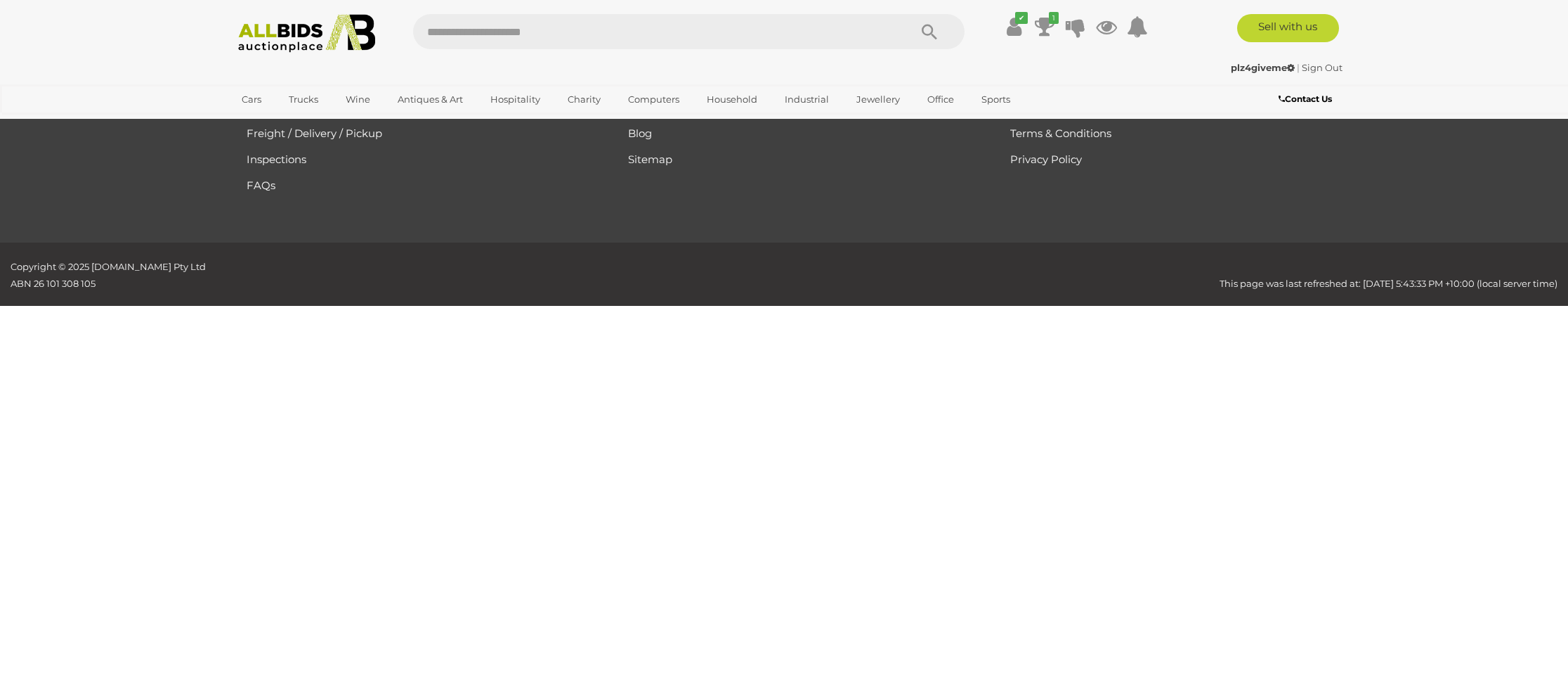
scroll to position [163, 0]
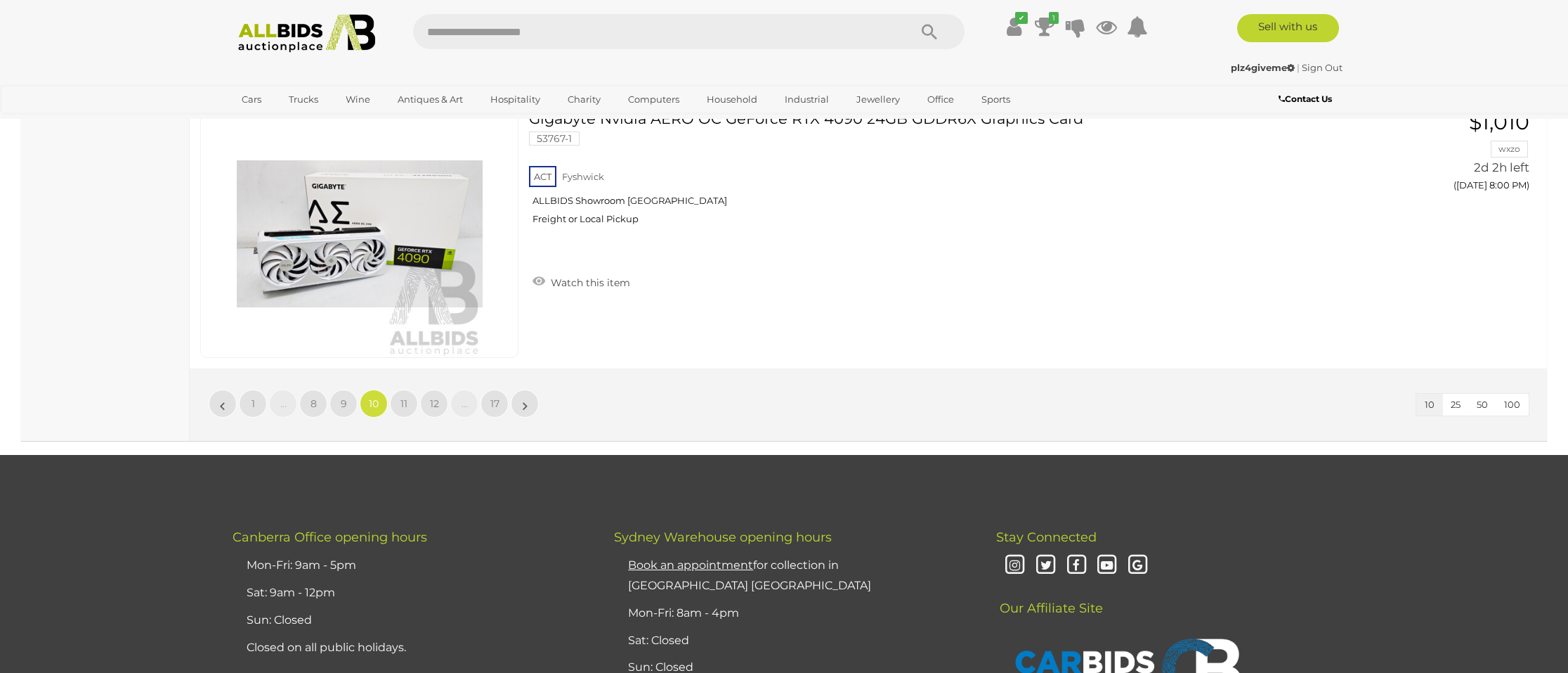
scroll to position [2694, 0]
